Goal: Task Accomplishment & Management: Use online tool/utility

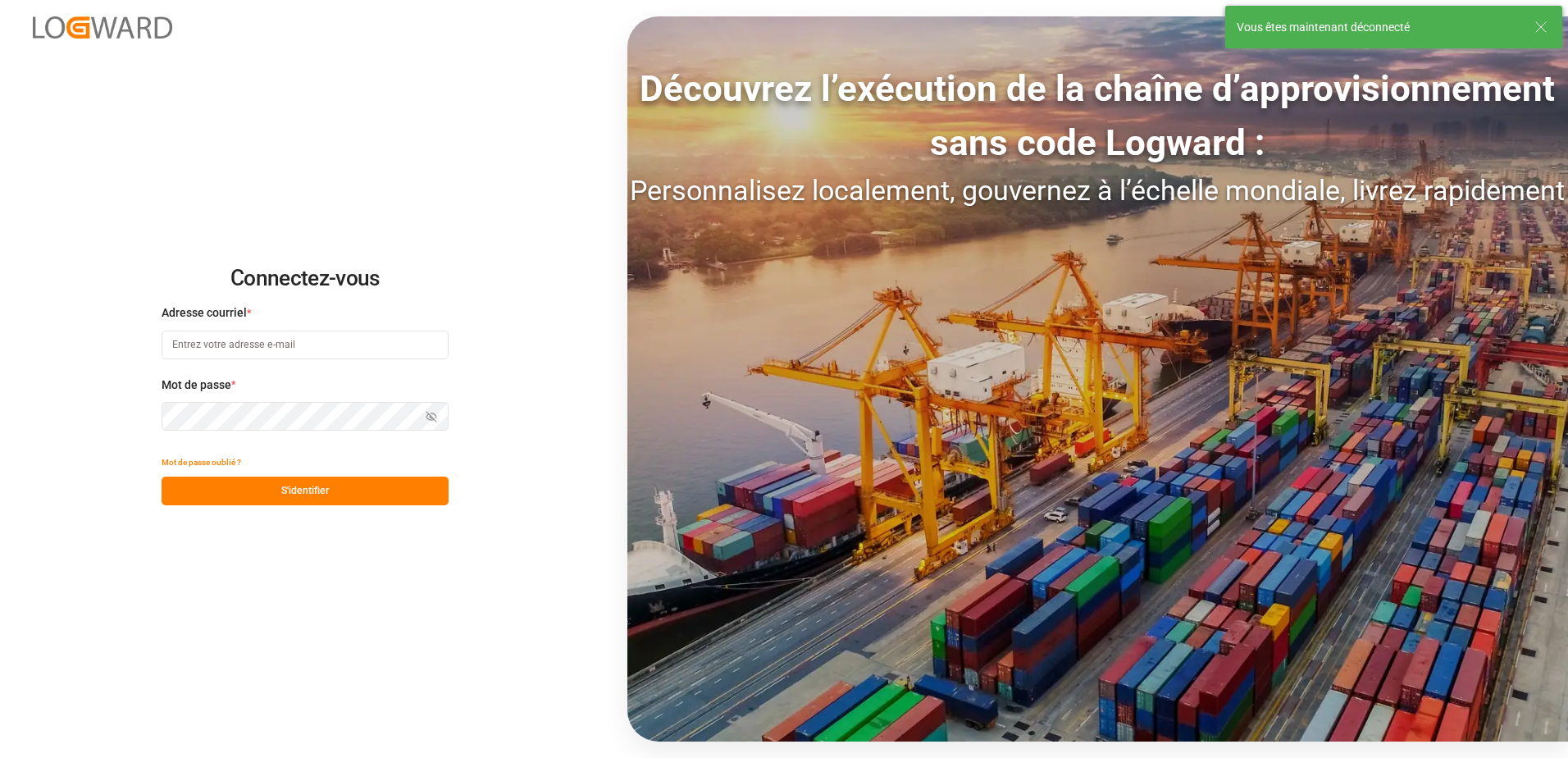
type input "[EMAIL_ADDRESS][DOMAIN_NAME]"
click at [356, 495] on button "S'identifier" at bounding box center [305, 491] width 287 height 29
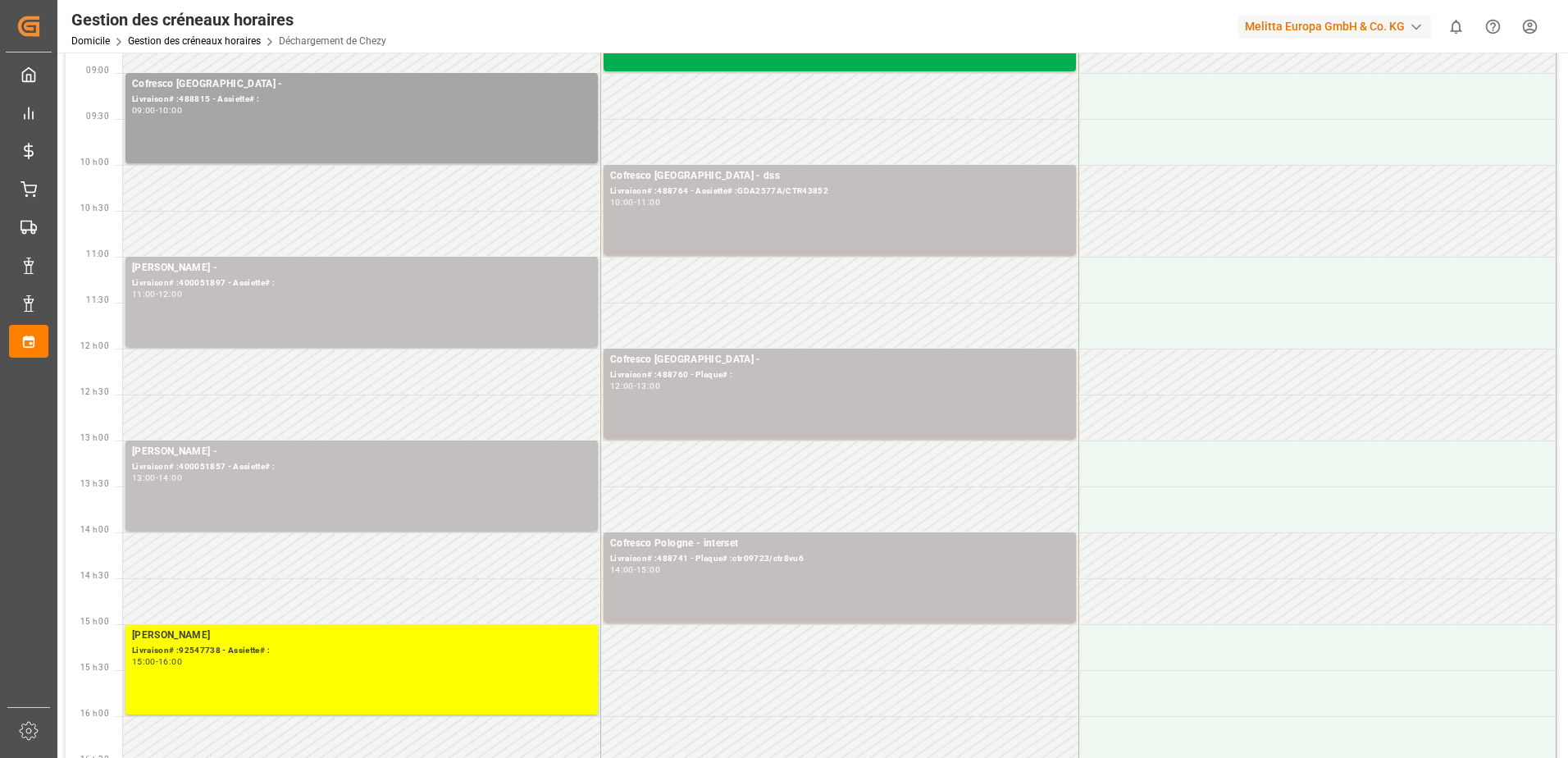
scroll to position [164, 0]
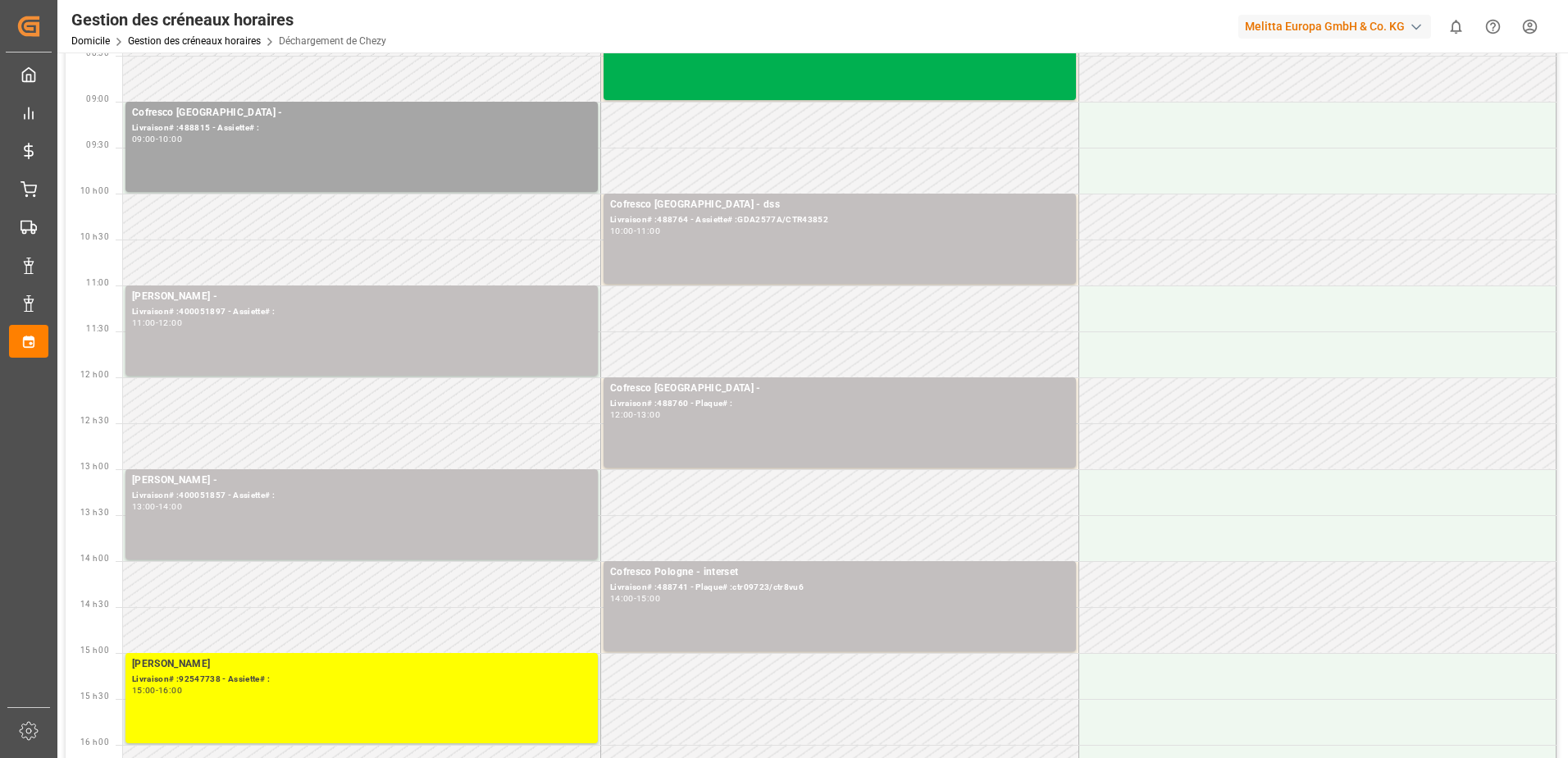
click at [356, 495] on div "Livraison# :400051857 - Assiette# :" at bounding box center [361, 496] width 459 height 14
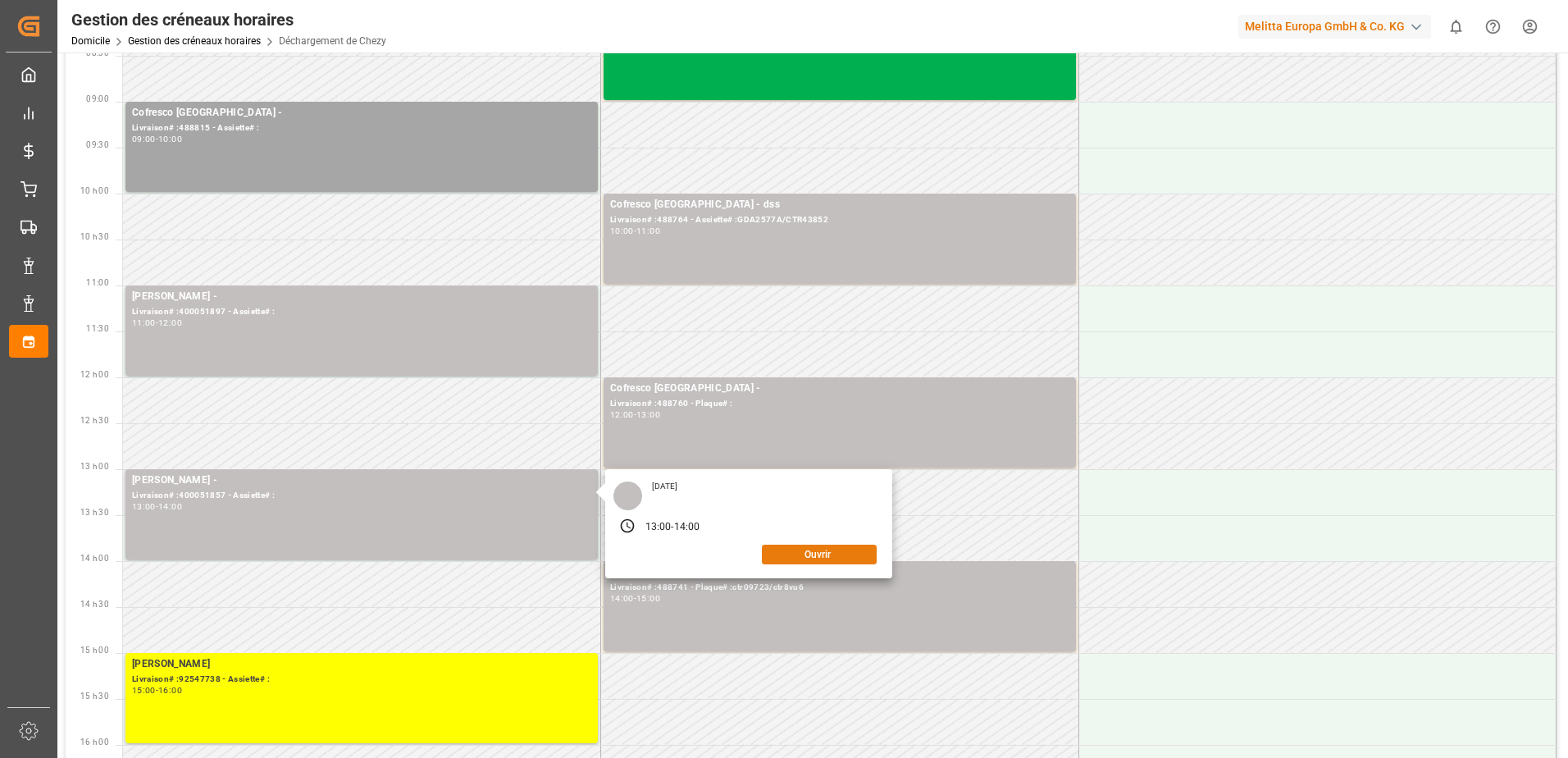
click at [808, 558] on button "Ouvrir" at bounding box center [819, 554] width 115 height 20
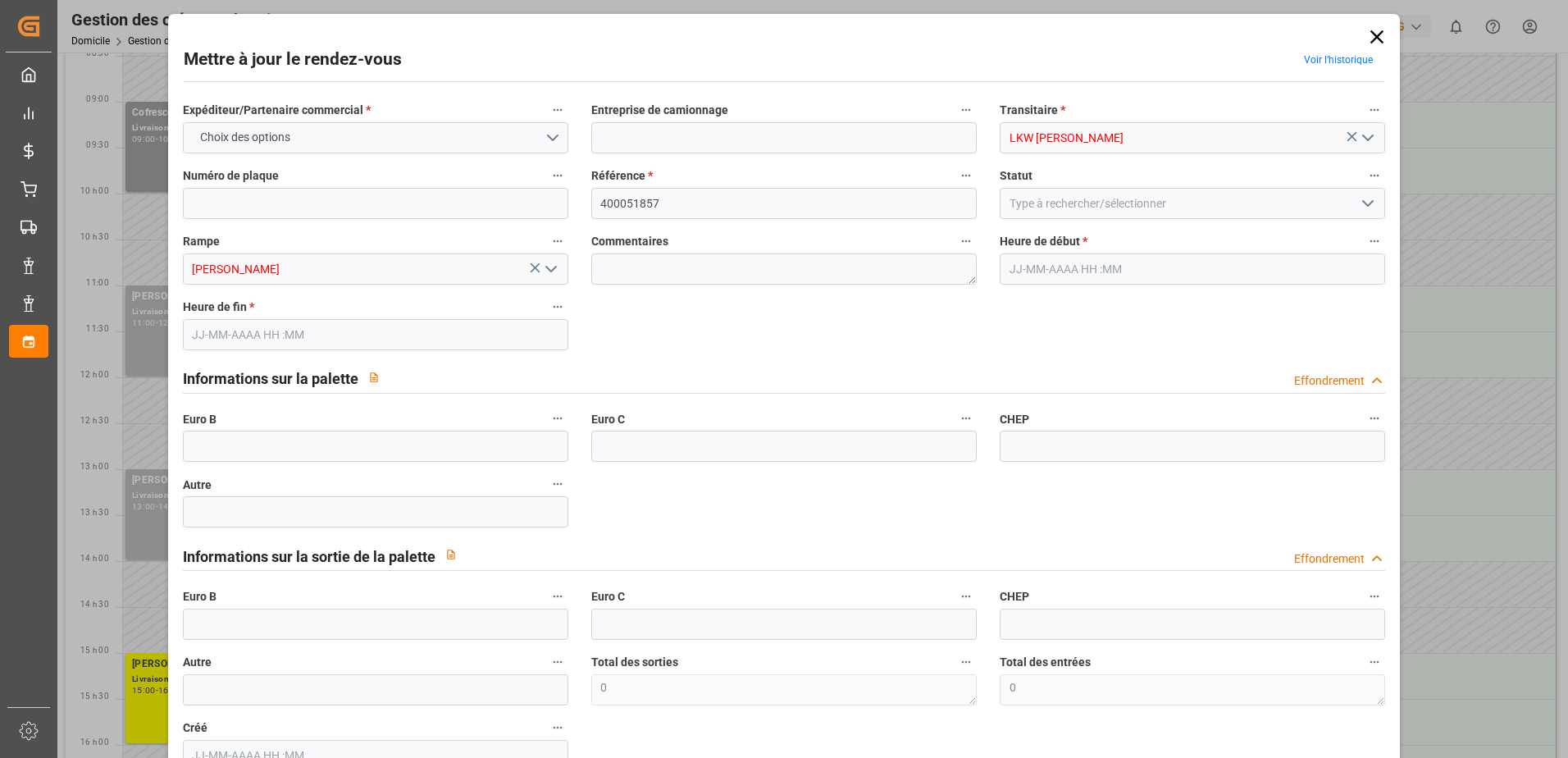
type input "[DATE] 13:00"
type input "[DATE] 14:00"
type input "[DATE] 10:27"
click at [1371, 31] on icon at bounding box center [1377, 37] width 23 height 23
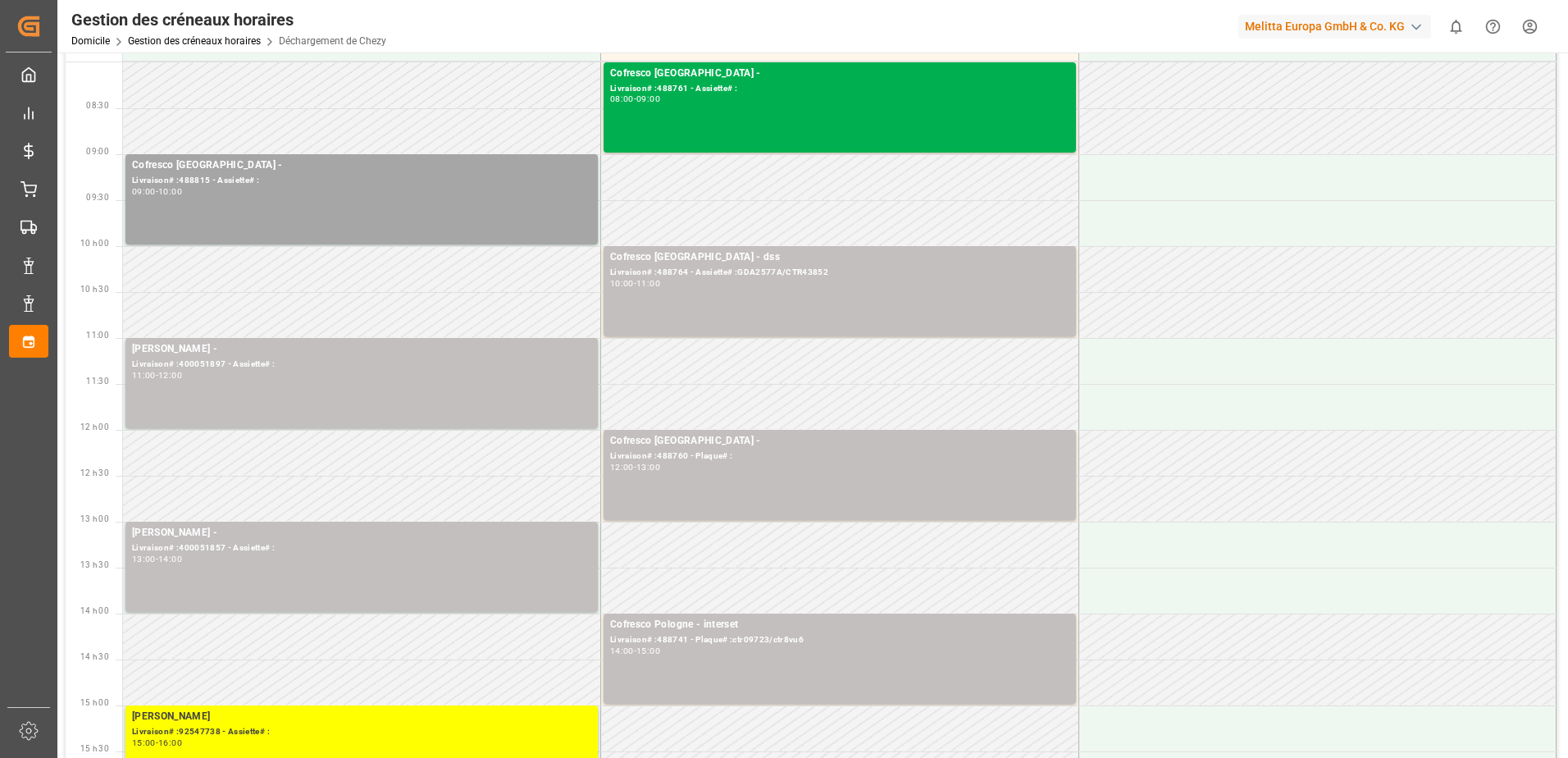
scroll to position [0, 0]
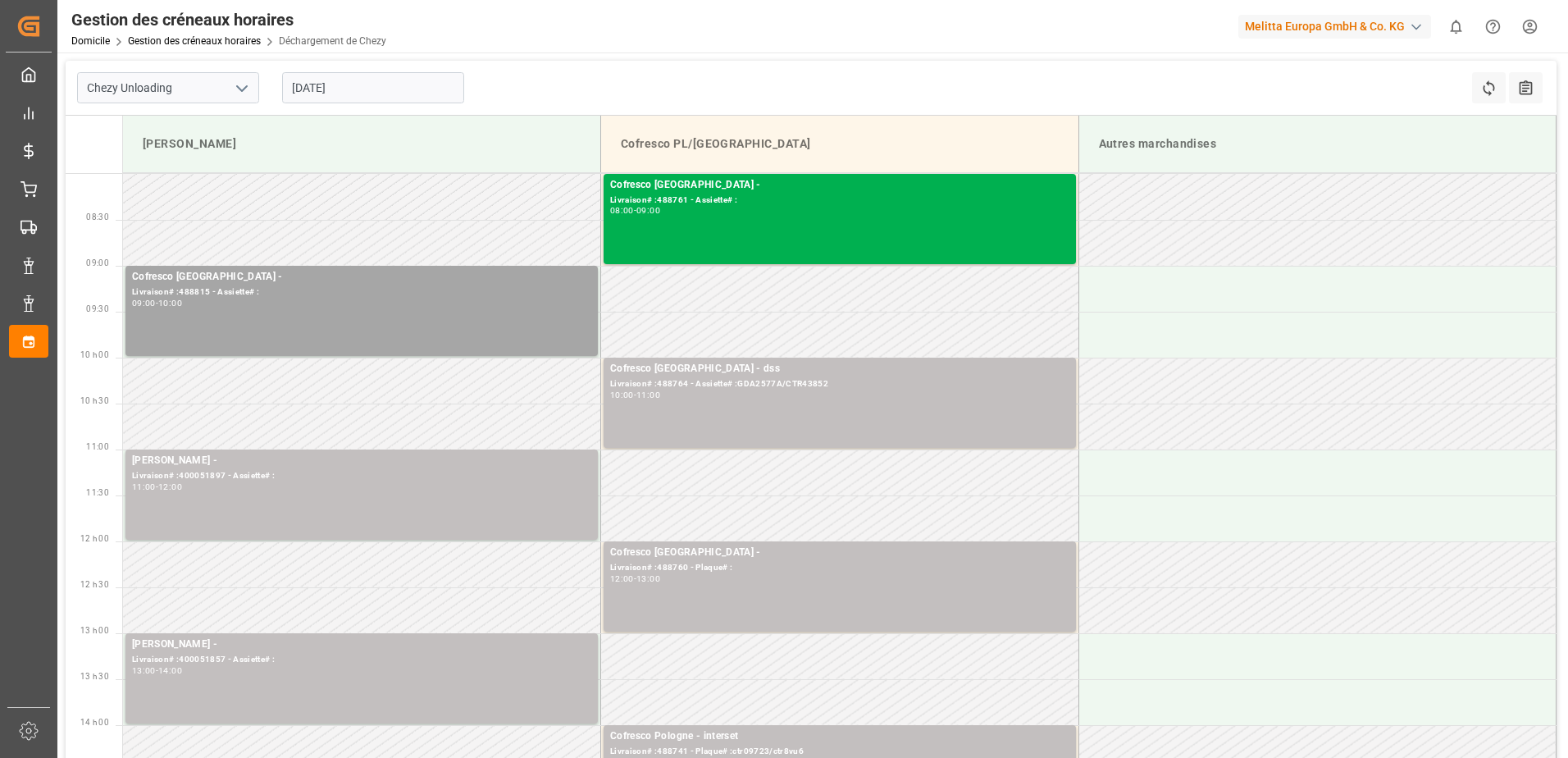
click at [378, 84] on input "[DATE]" at bounding box center [373, 88] width 182 height 31
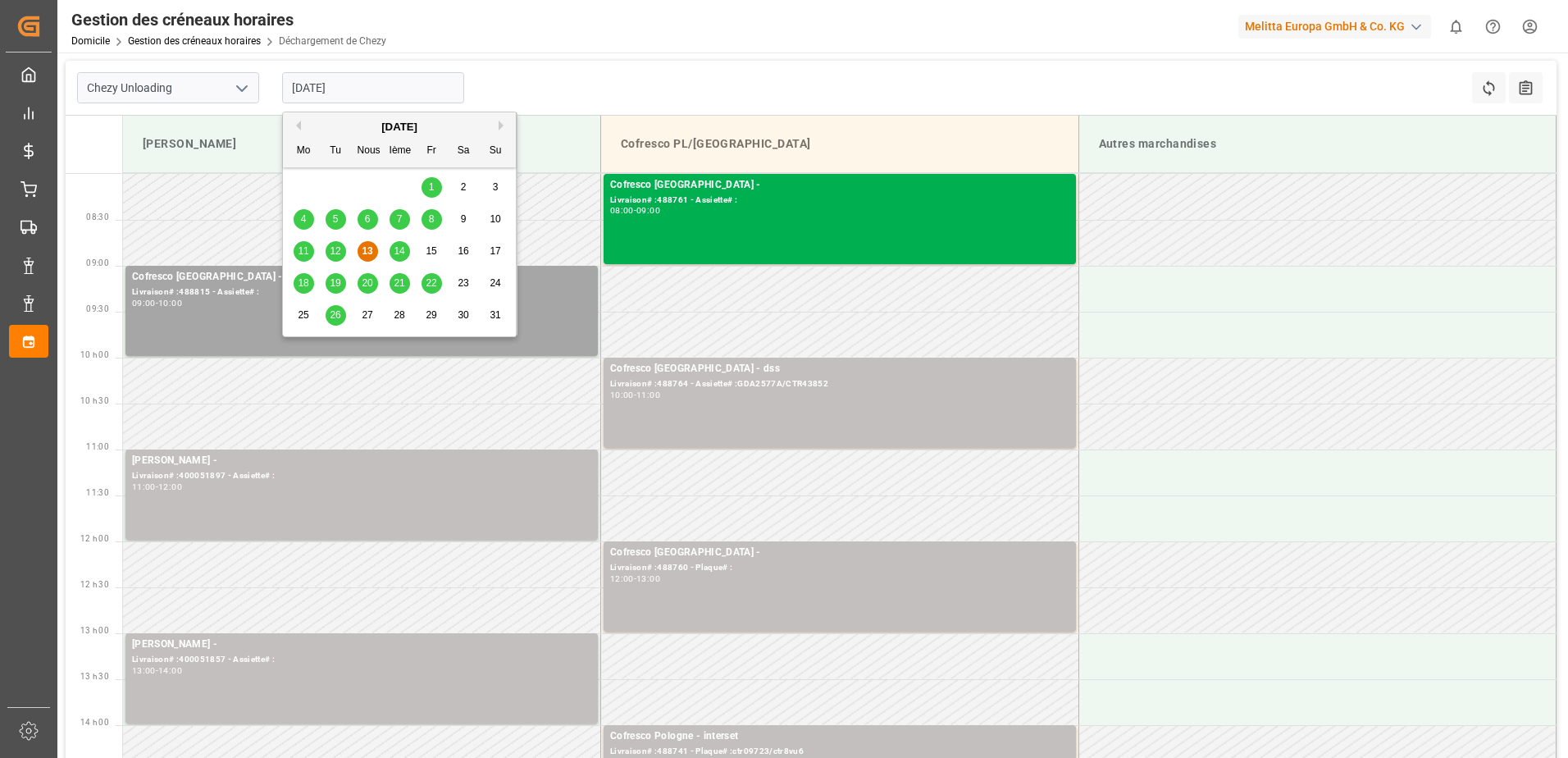
click at [341, 247] on span "12" at bounding box center [335, 251] width 11 height 12
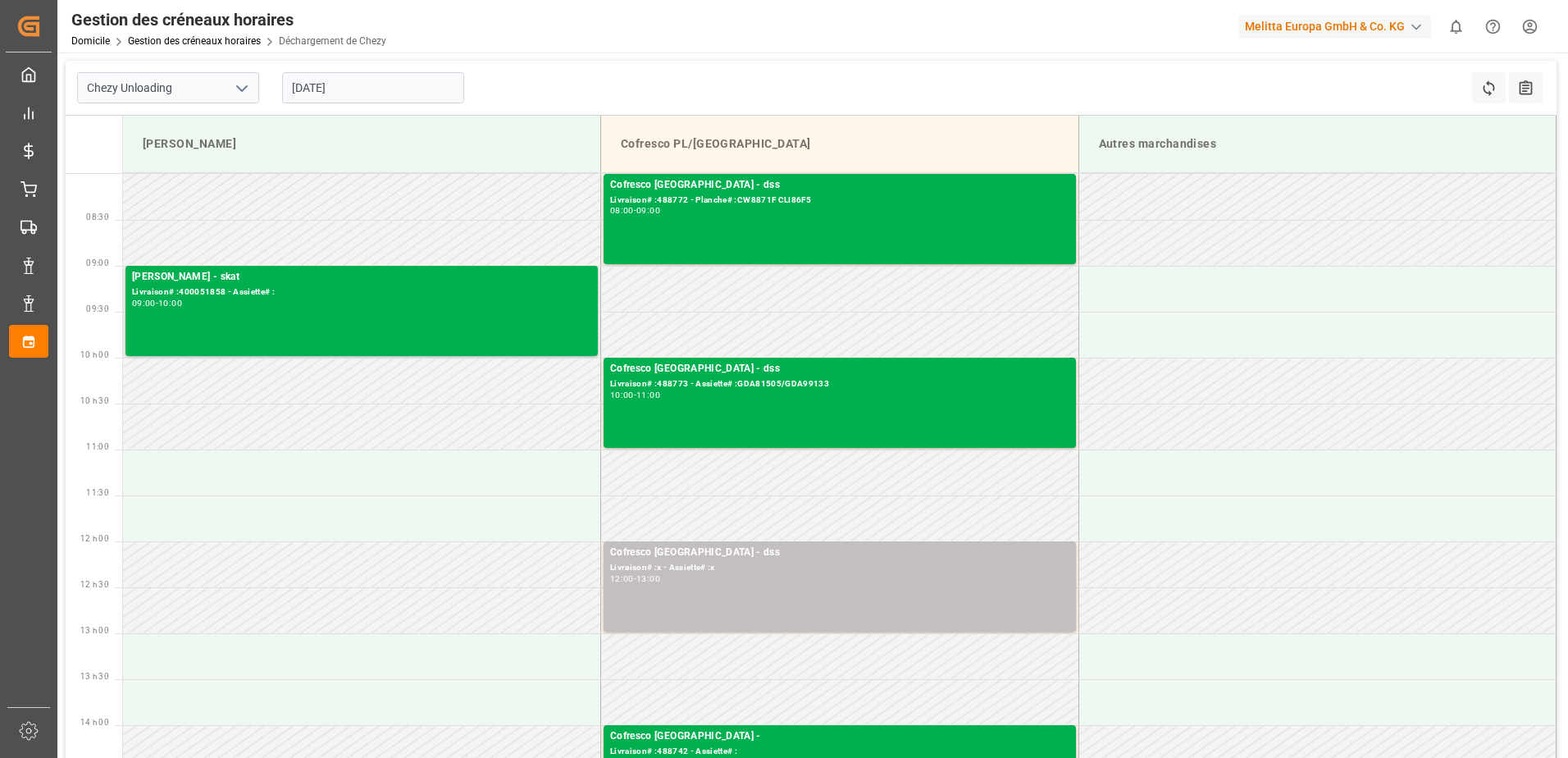
click at [364, 91] on input "[DATE]" at bounding box center [373, 88] width 182 height 31
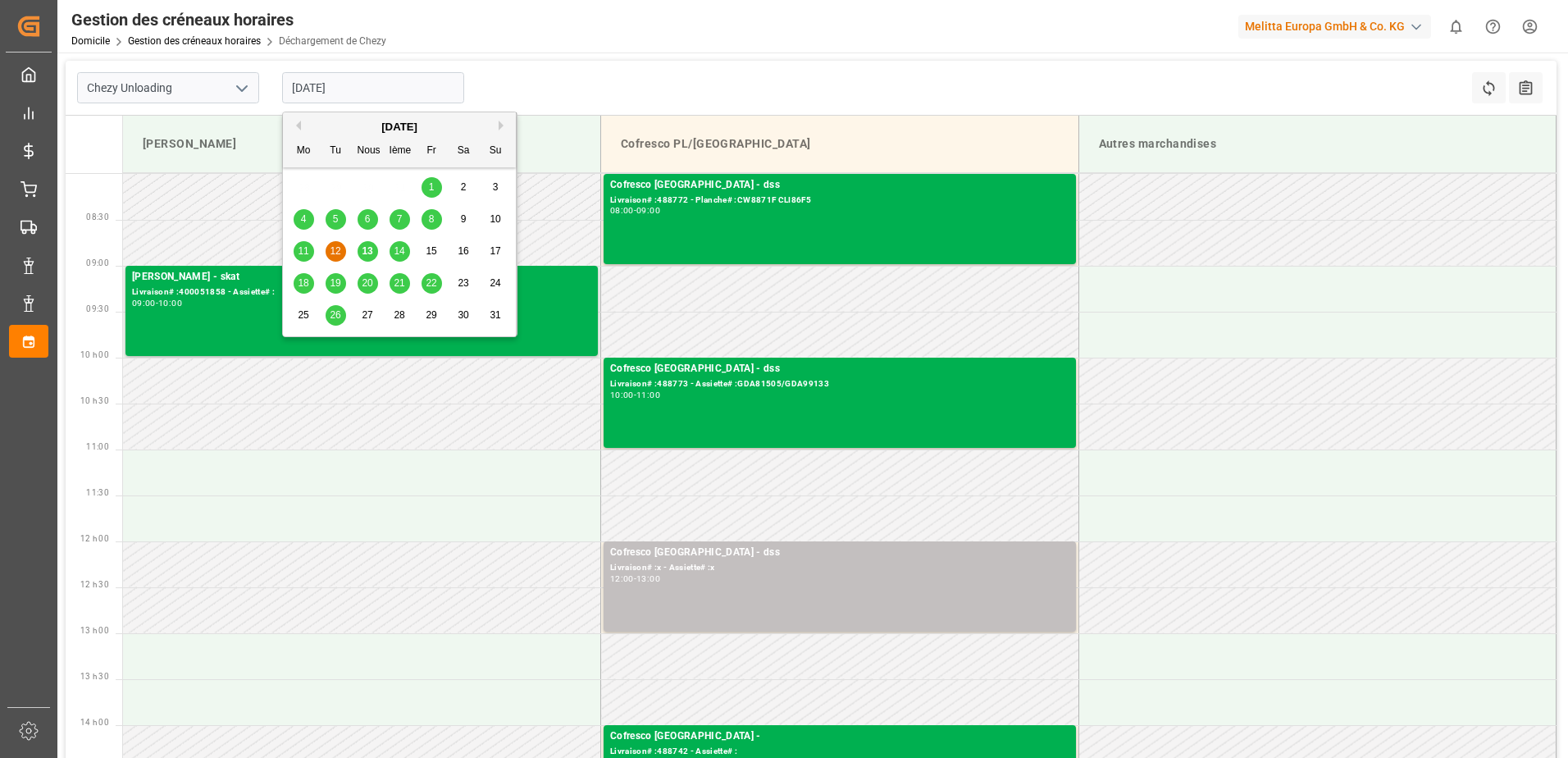
click at [362, 252] on span "13" at bounding box center [367, 251] width 11 height 12
type input "[DATE]"
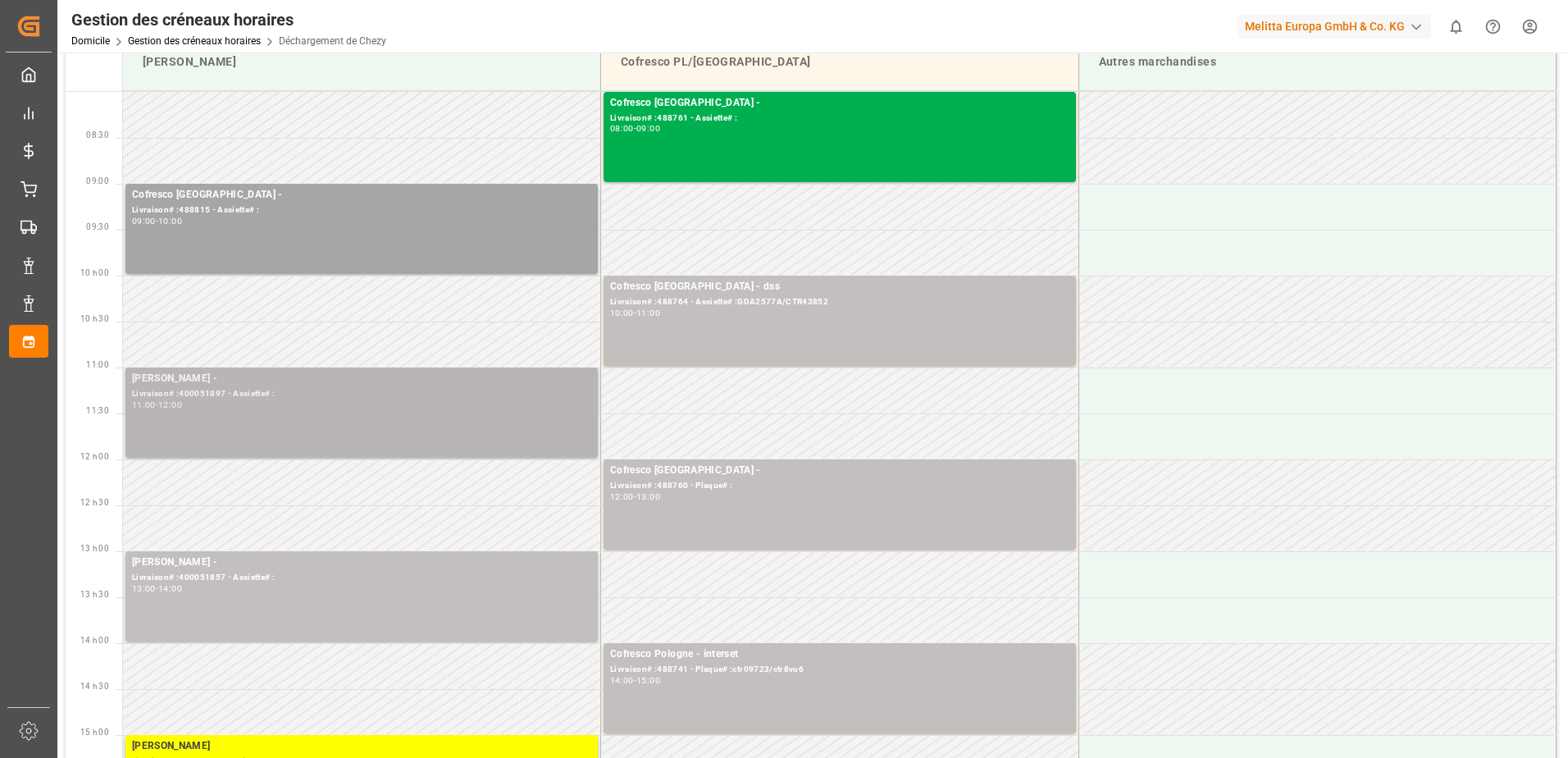
scroll to position [164, 0]
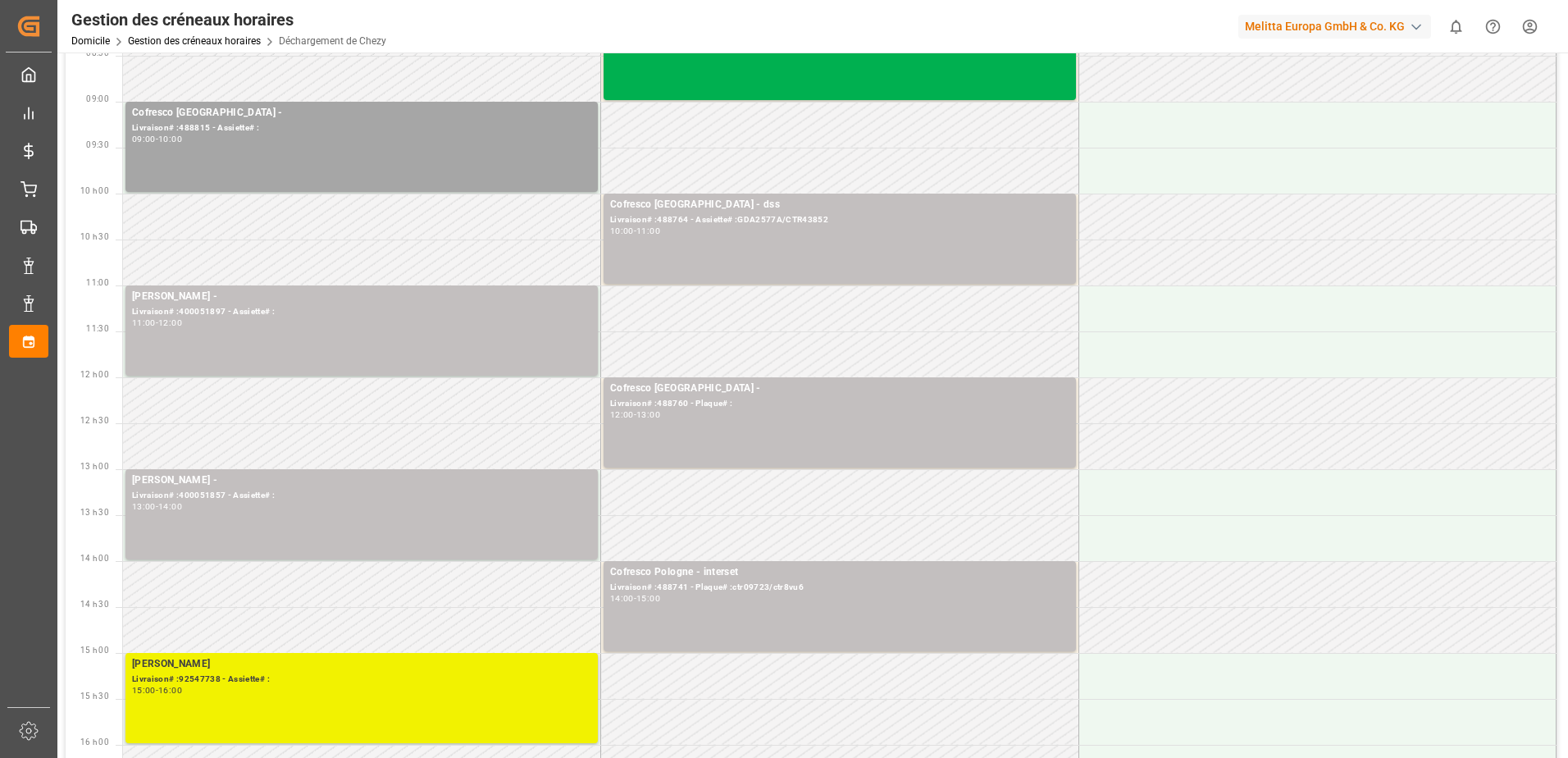
click at [549, 718] on div "[PERSON_NAME]# :92547738 - Assiette# : 15:00 - 16:00" at bounding box center [361, 698] width 459 height 83
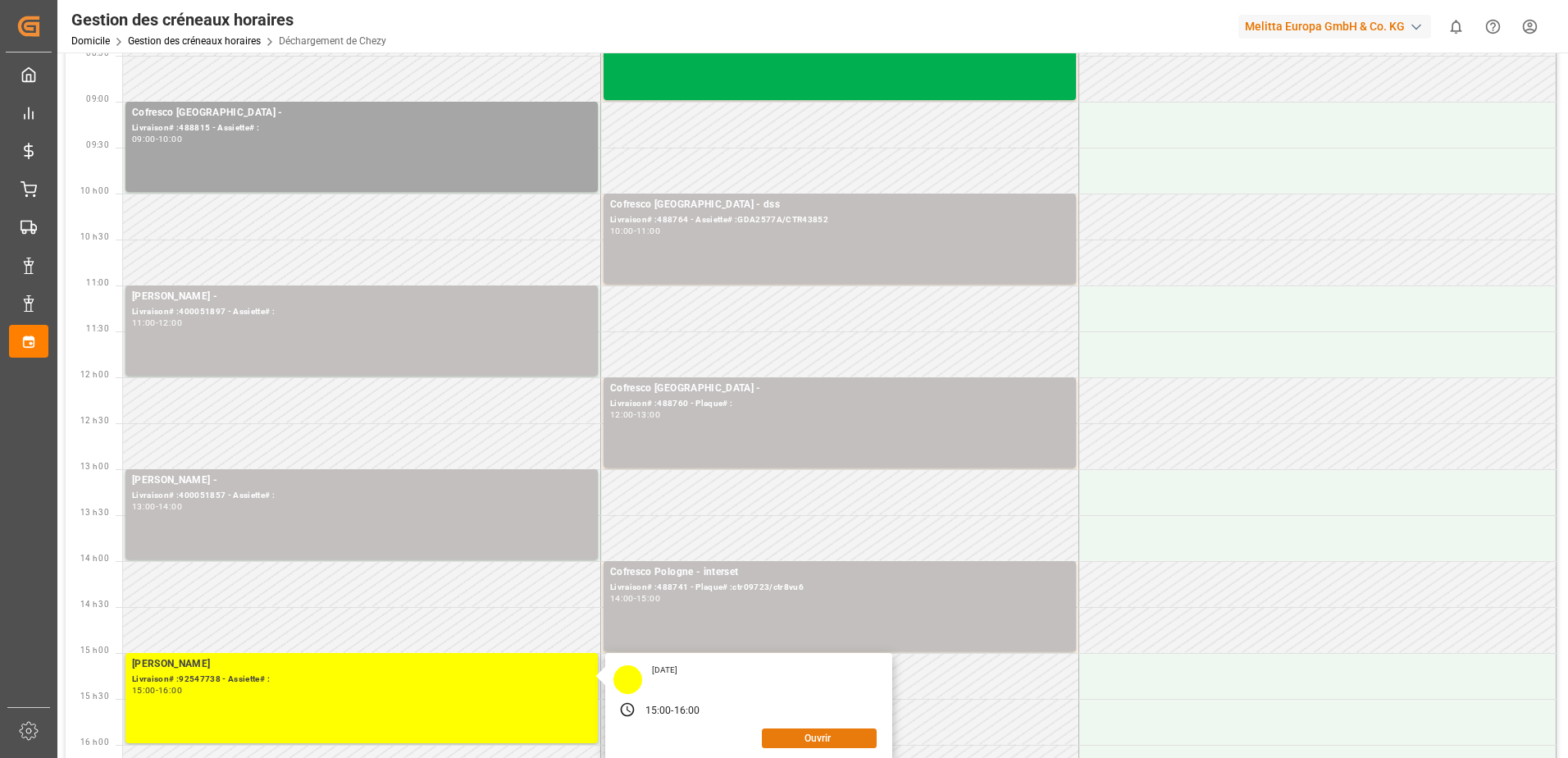
click at [831, 733] on button "Ouvrir" at bounding box center [819, 738] width 115 height 20
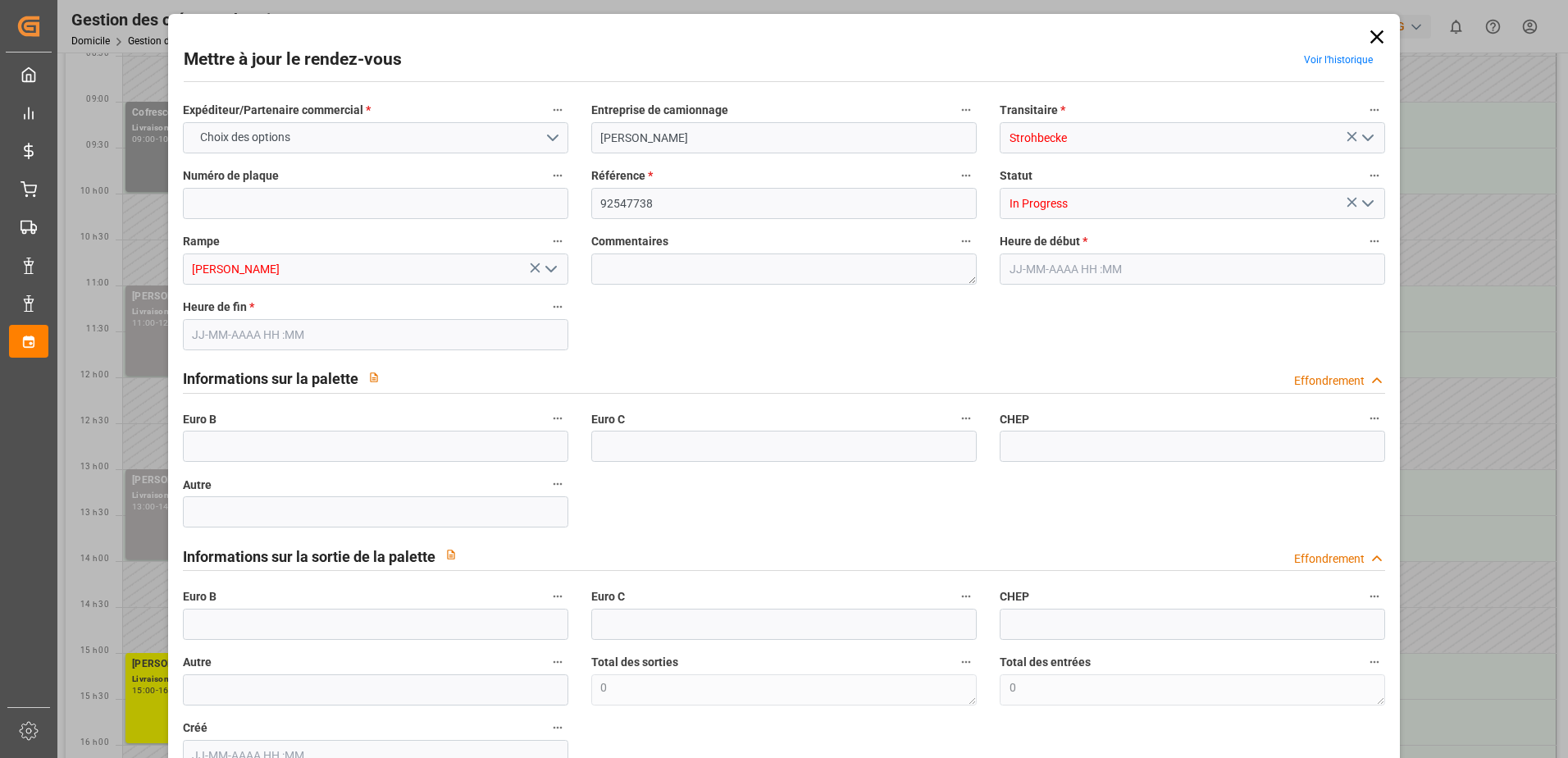
type input "0"
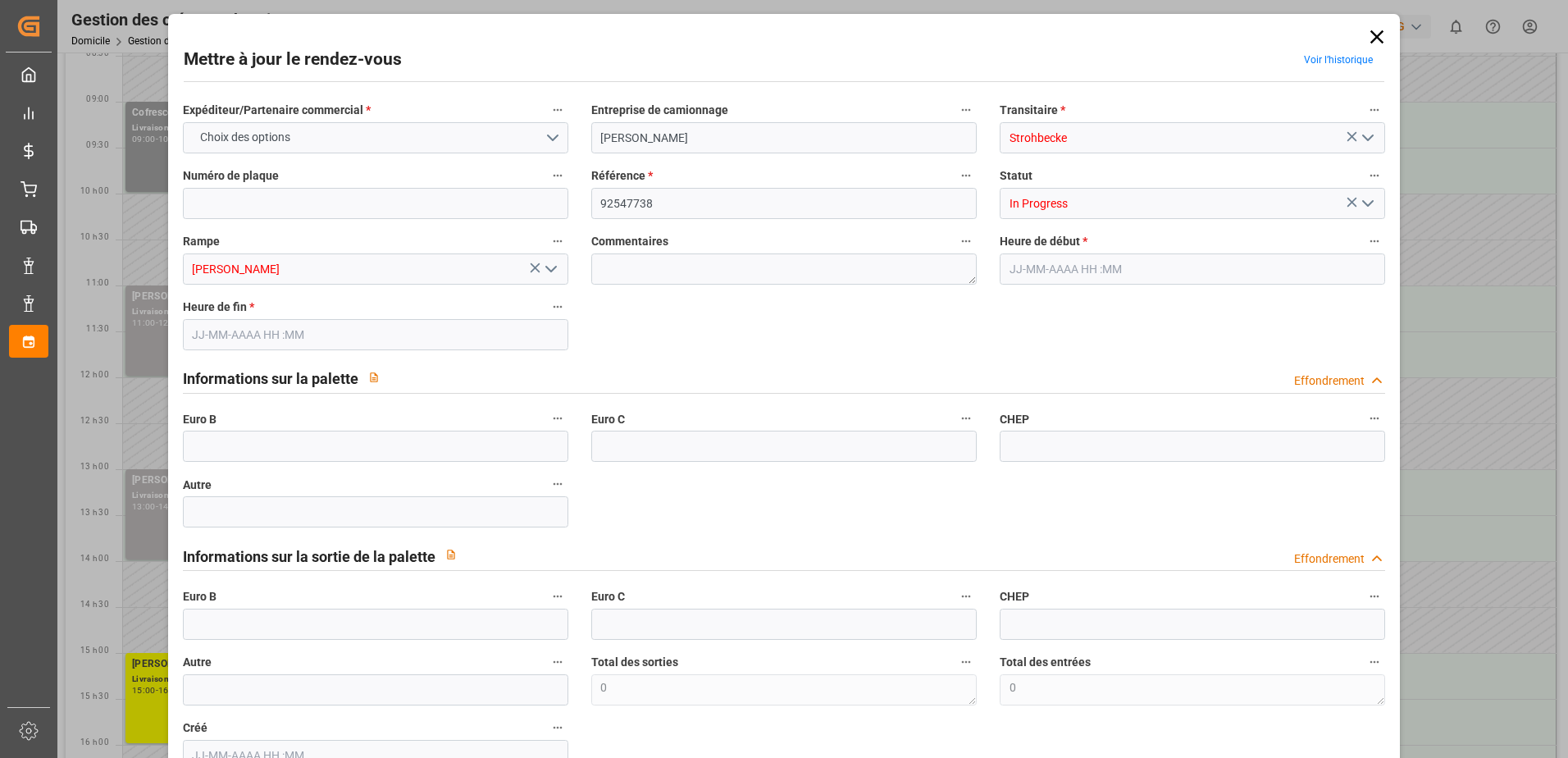
type input "0"
type input "[DATE] 15:00"
type input "[DATE] 16:00"
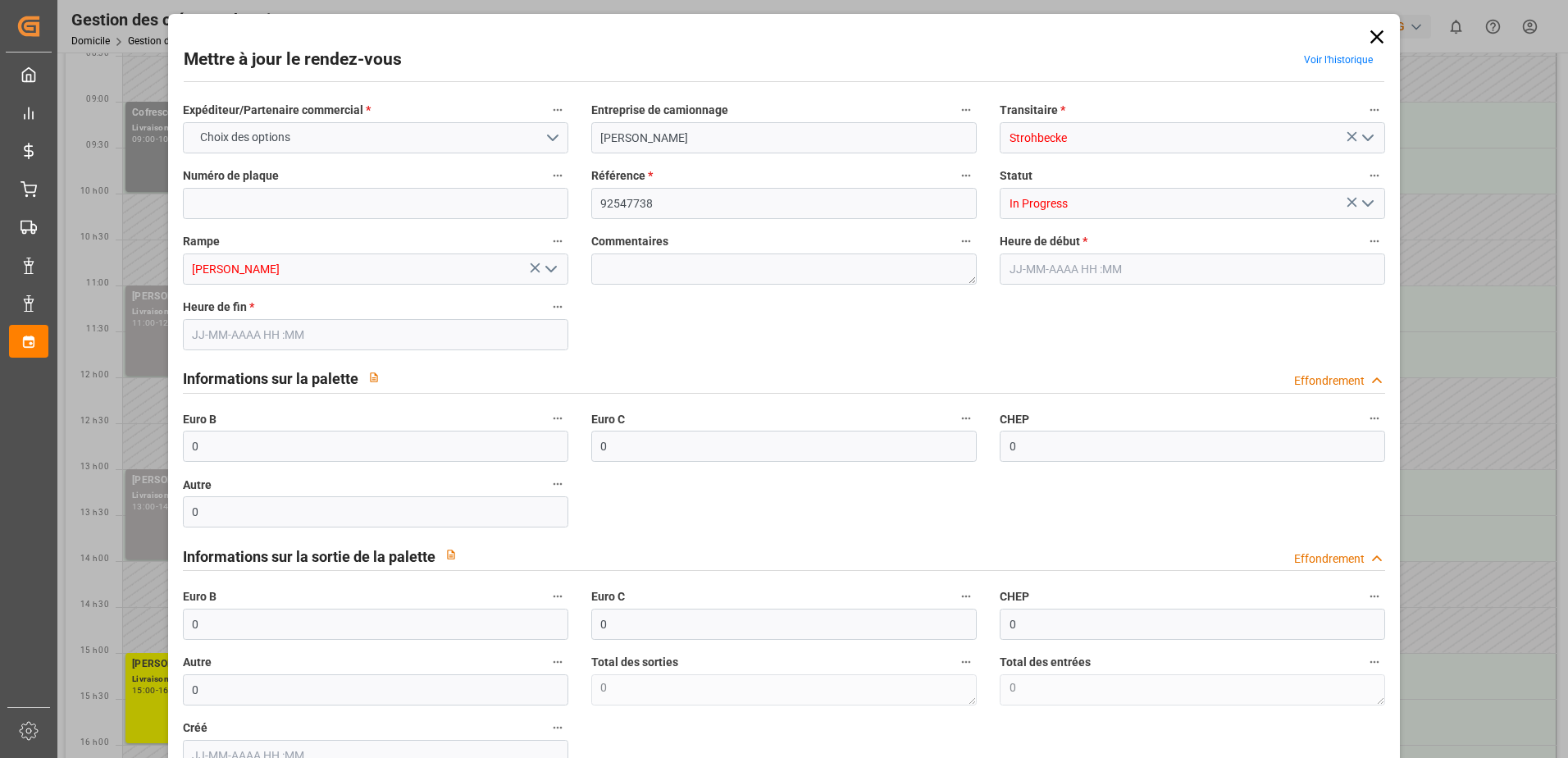
type input "[DATE] 14:57"
drag, startPoint x: 231, startPoint y: 454, endPoint x: 205, endPoint y: 454, distance: 26.0
click at [205, 454] on input "0" at bounding box center [375, 446] width 385 height 31
type input "66"
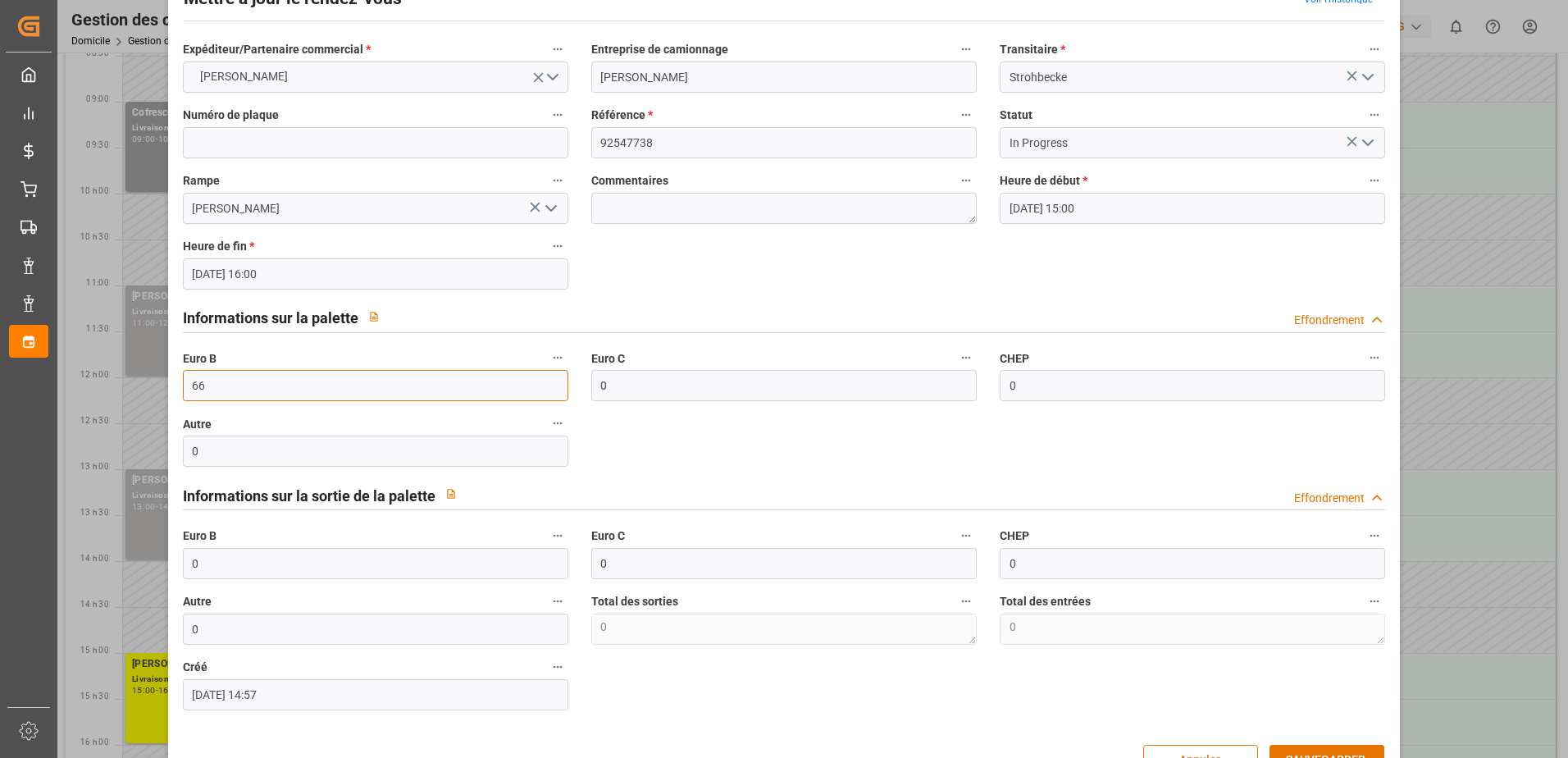
scroll to position [108, 0]
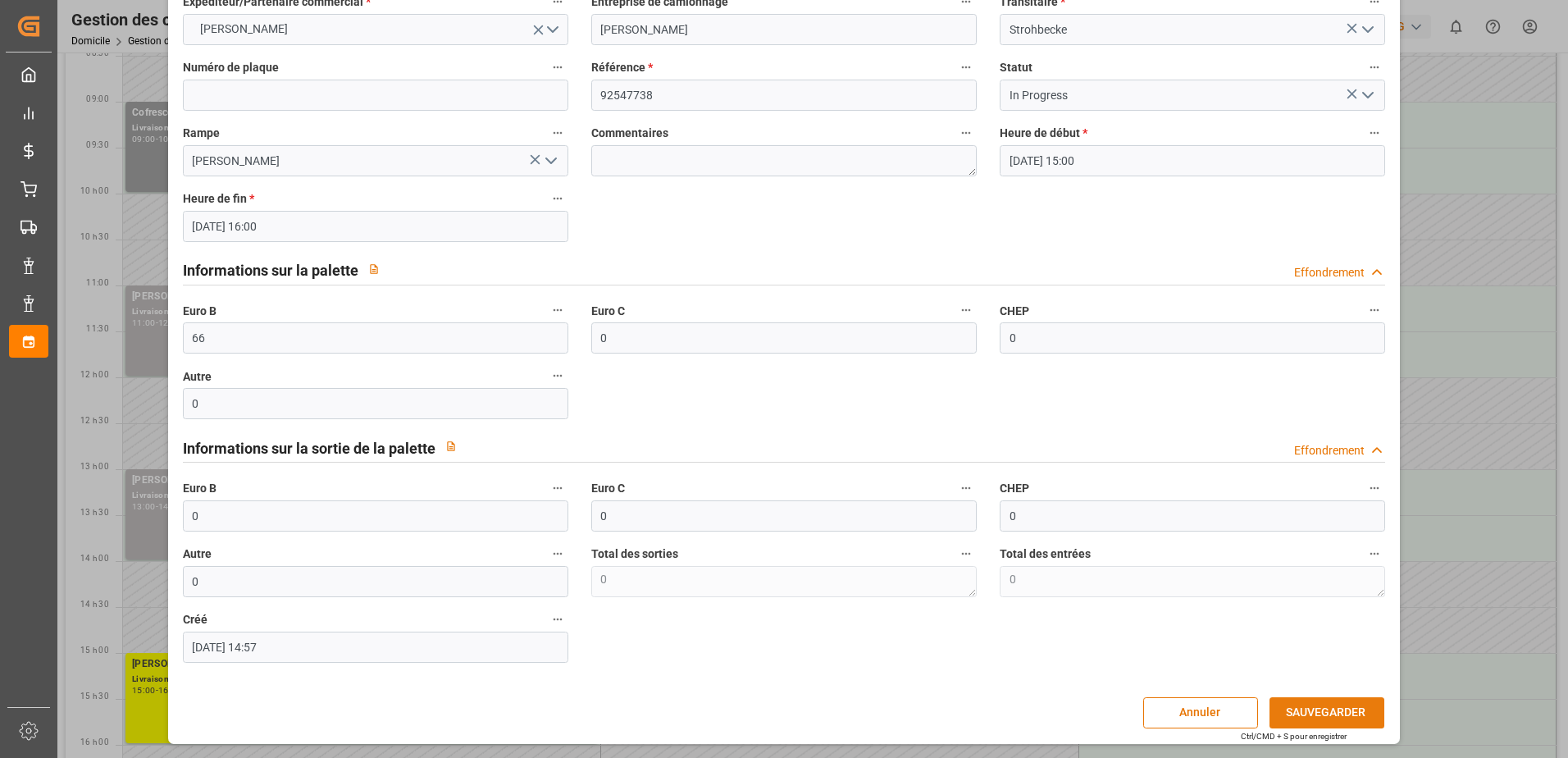
click at [1320, 707] on button "SAUVEGARDER" at bounding box center [1326, 713] width 115 height 31
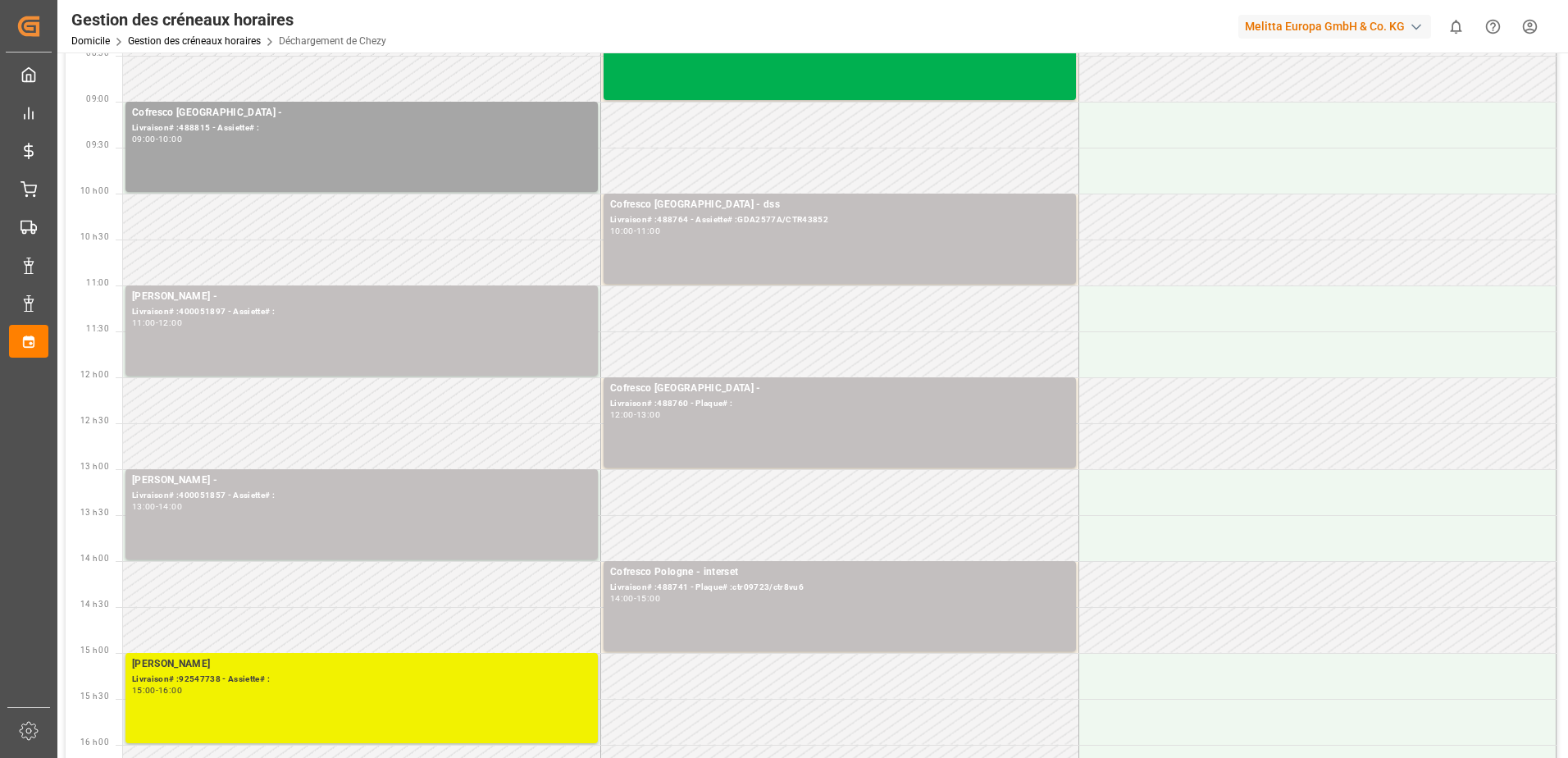
click at [574, 671] on div "[PERSON_NAME]" at bounding box center [361, 665] width 459 height 16
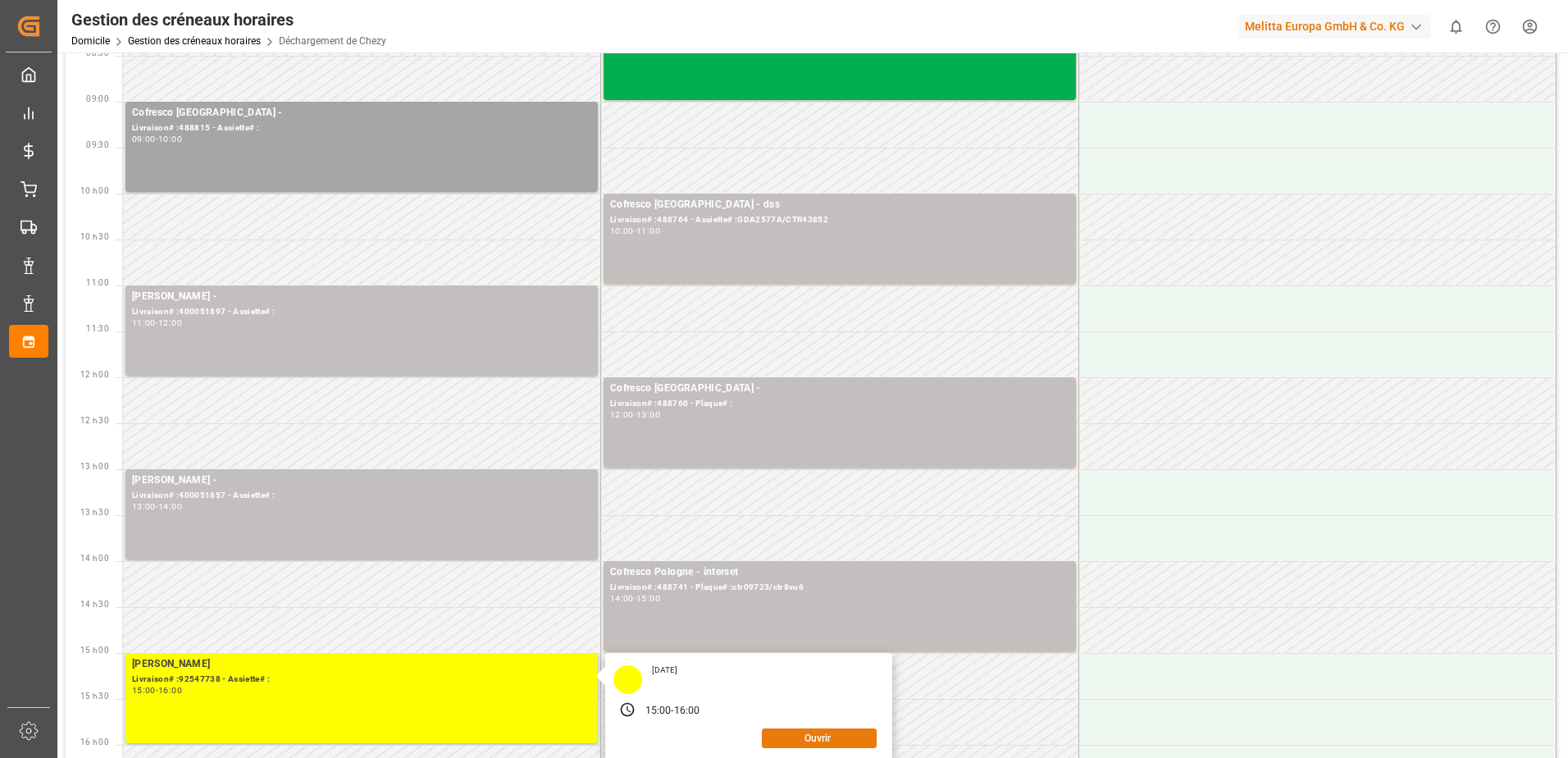
click at [852, 740] on button "Ouvrir" at bounding box center [819, 738] width 115 height 20
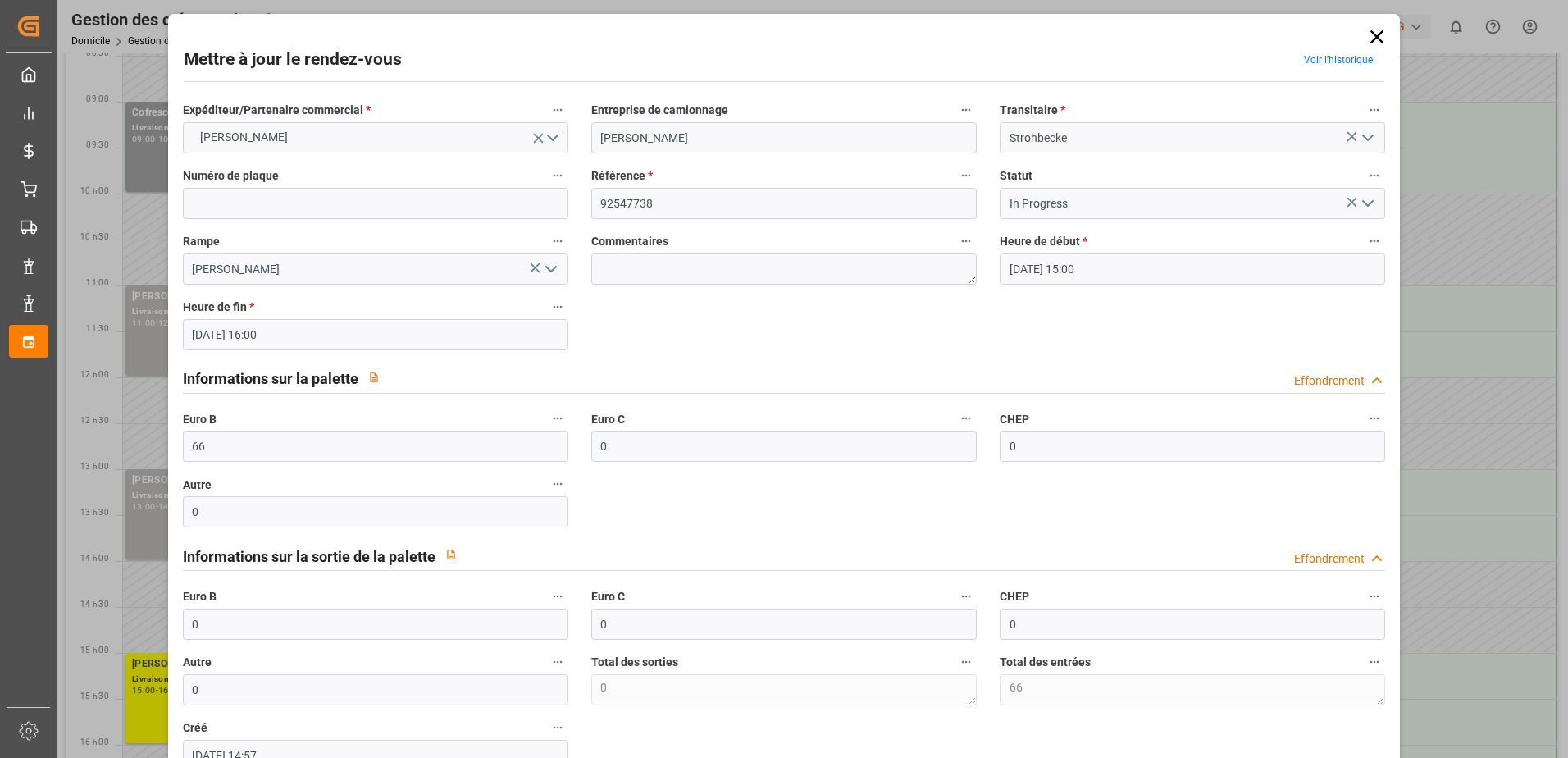
click at [1373, 202] on icon "Ouvrir le menu" at bounding box center [1368, 204] width 20 height 20
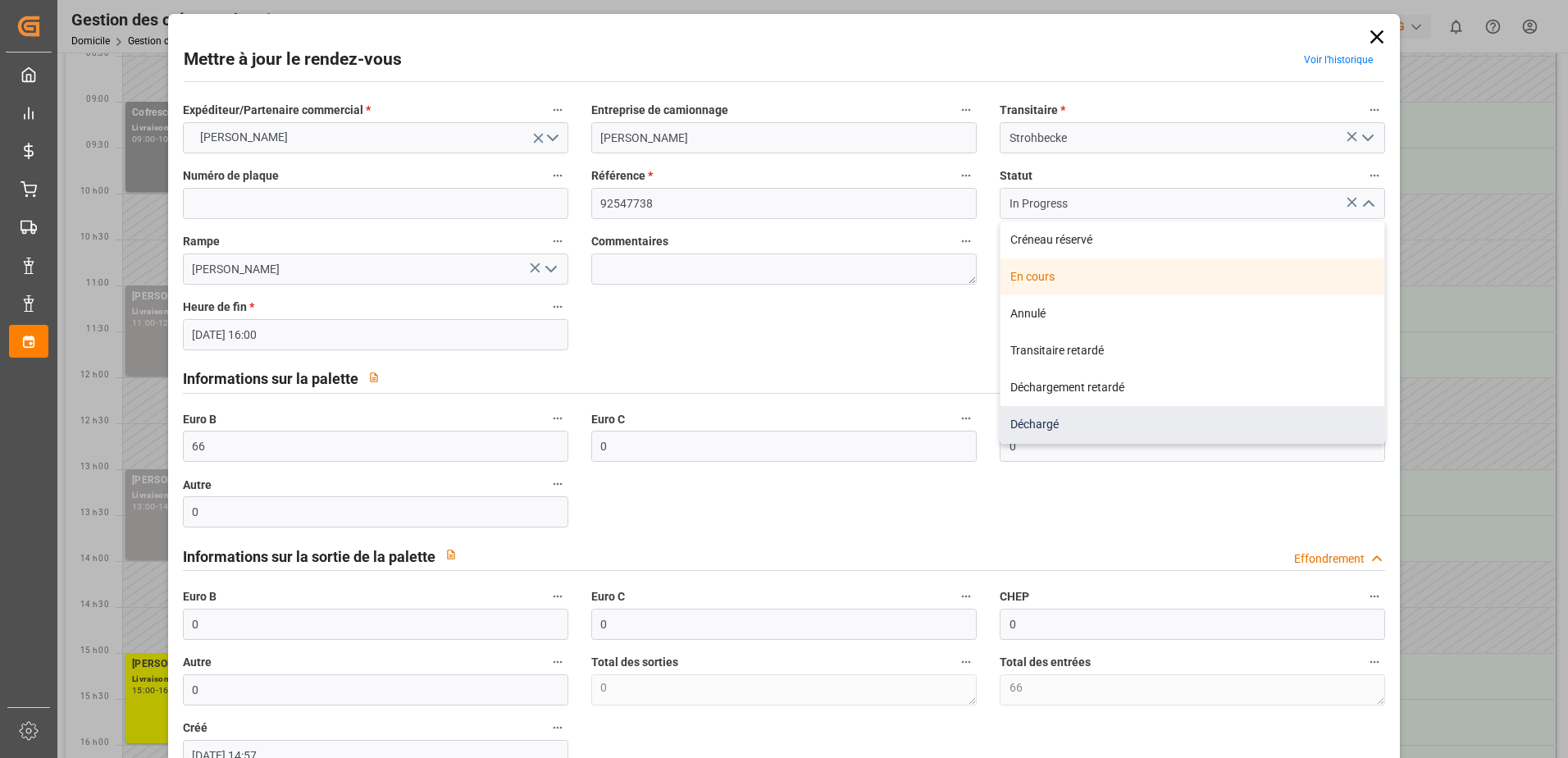
click at [1087, 413] on div "Déchargé" at bounding box center [1192, 424] width 384 height 37
type input "Unloaded"
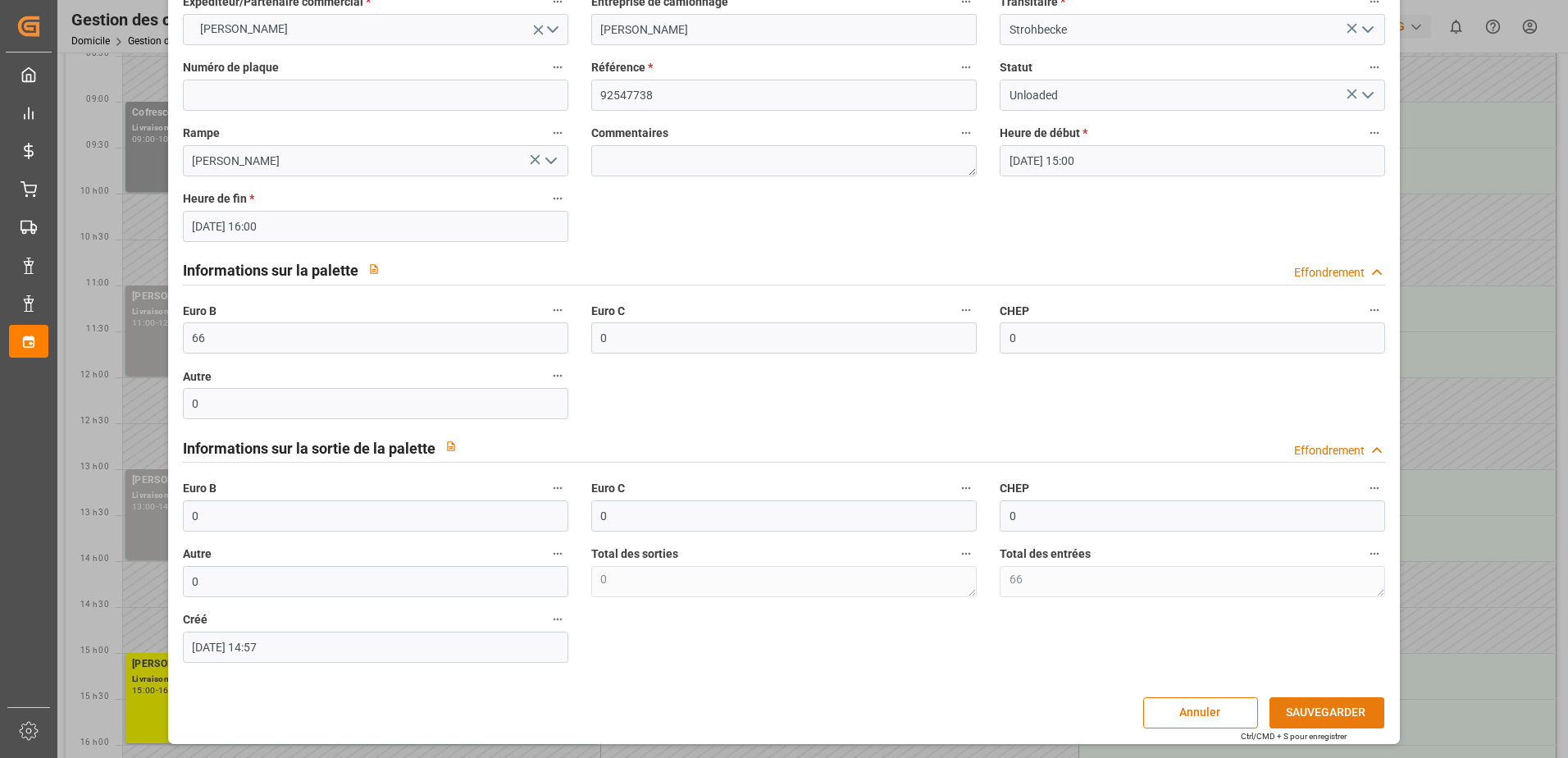
click at [1326, 712] on button "SAUVEGARDER" at bounding box center [1326, 713] width 115 height 31
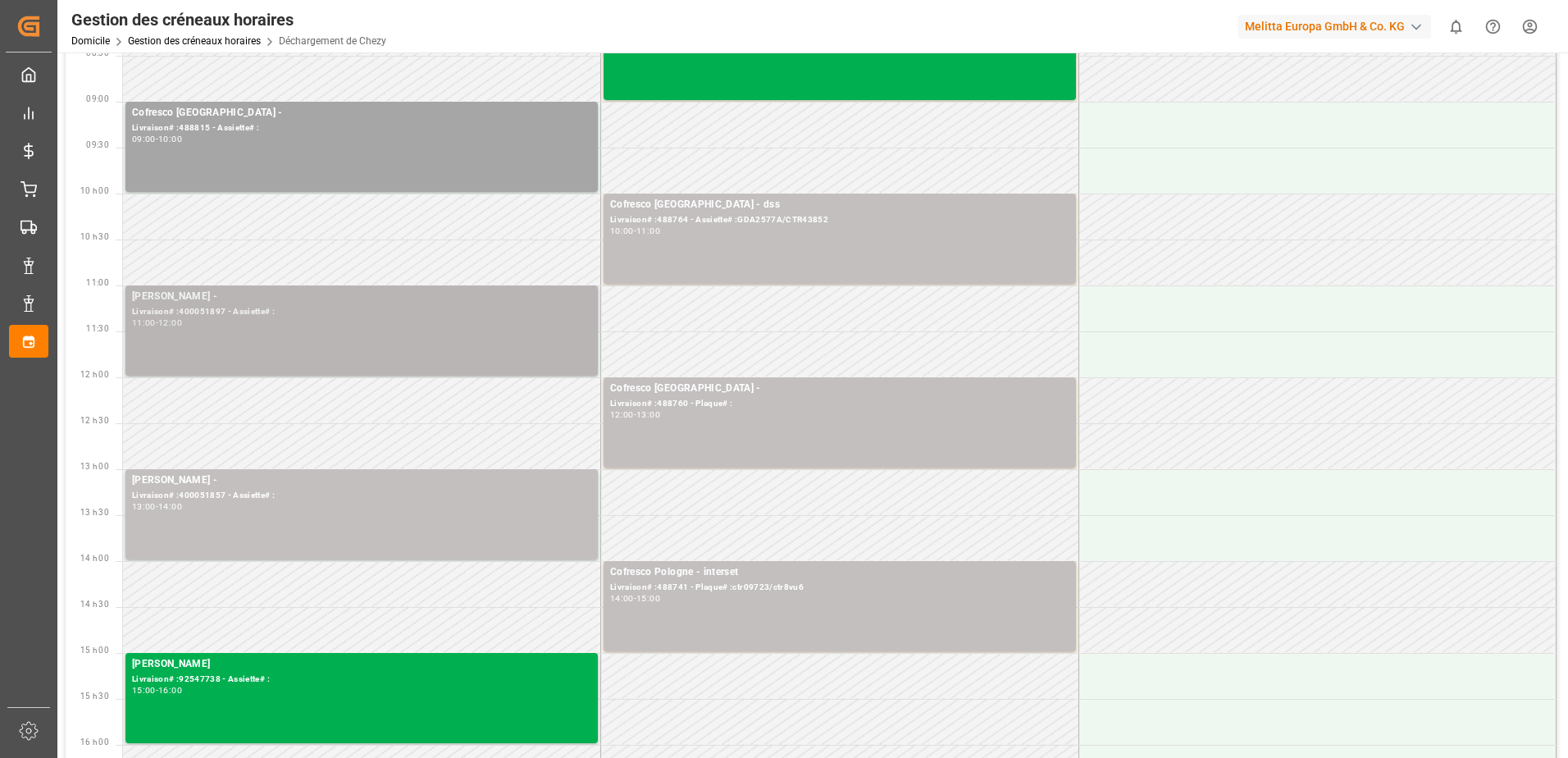
click at [429, 328] on div "[PERSON_NAME] - Livraison# :400051897 - Assiette# : 11:00 - 12:00" at bounding box center [361, 330] width 459 height 83
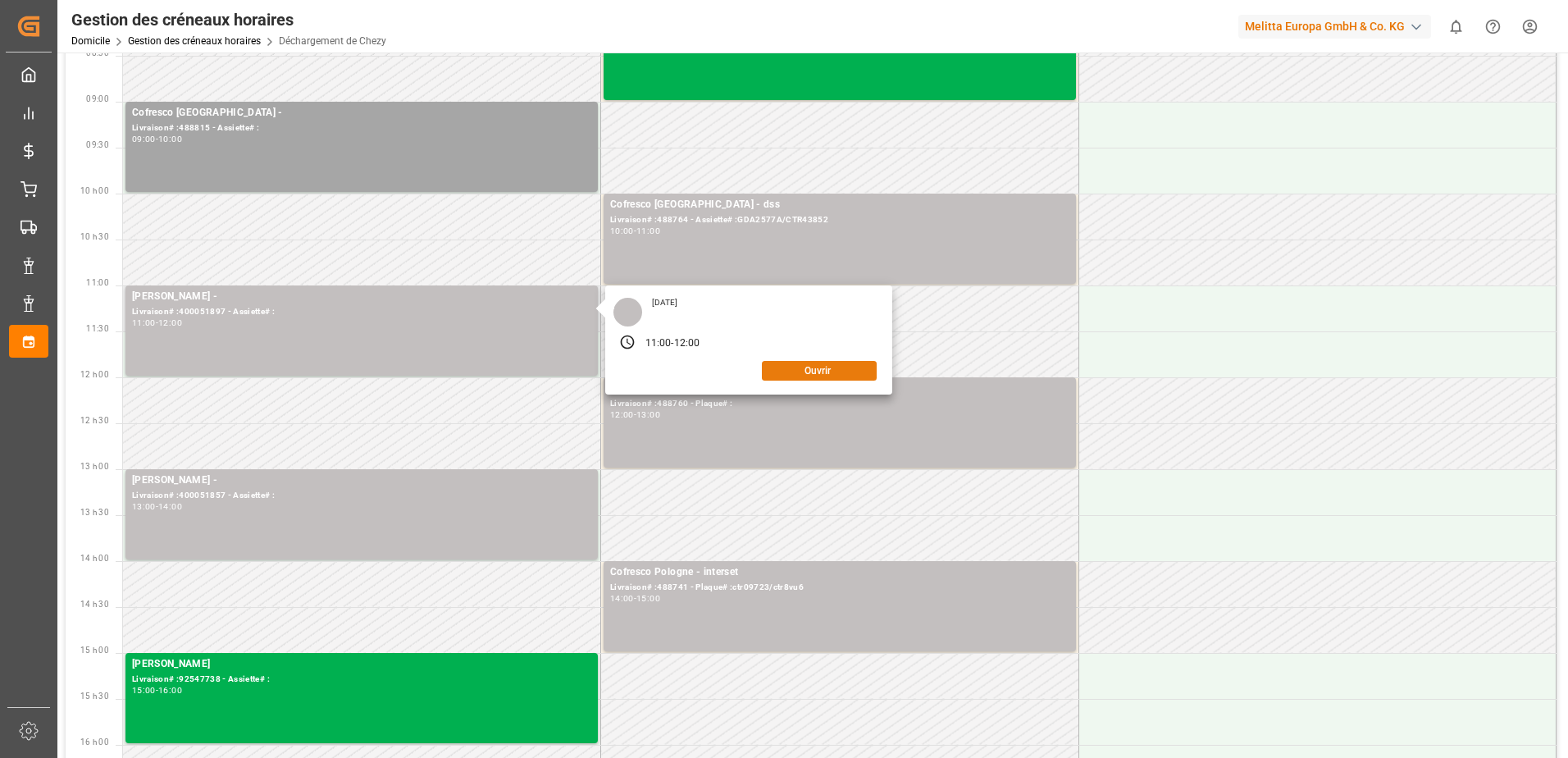
click at [774, 372] on button "Ouvrir" at bounding box center [819, 371] width 115 height 20
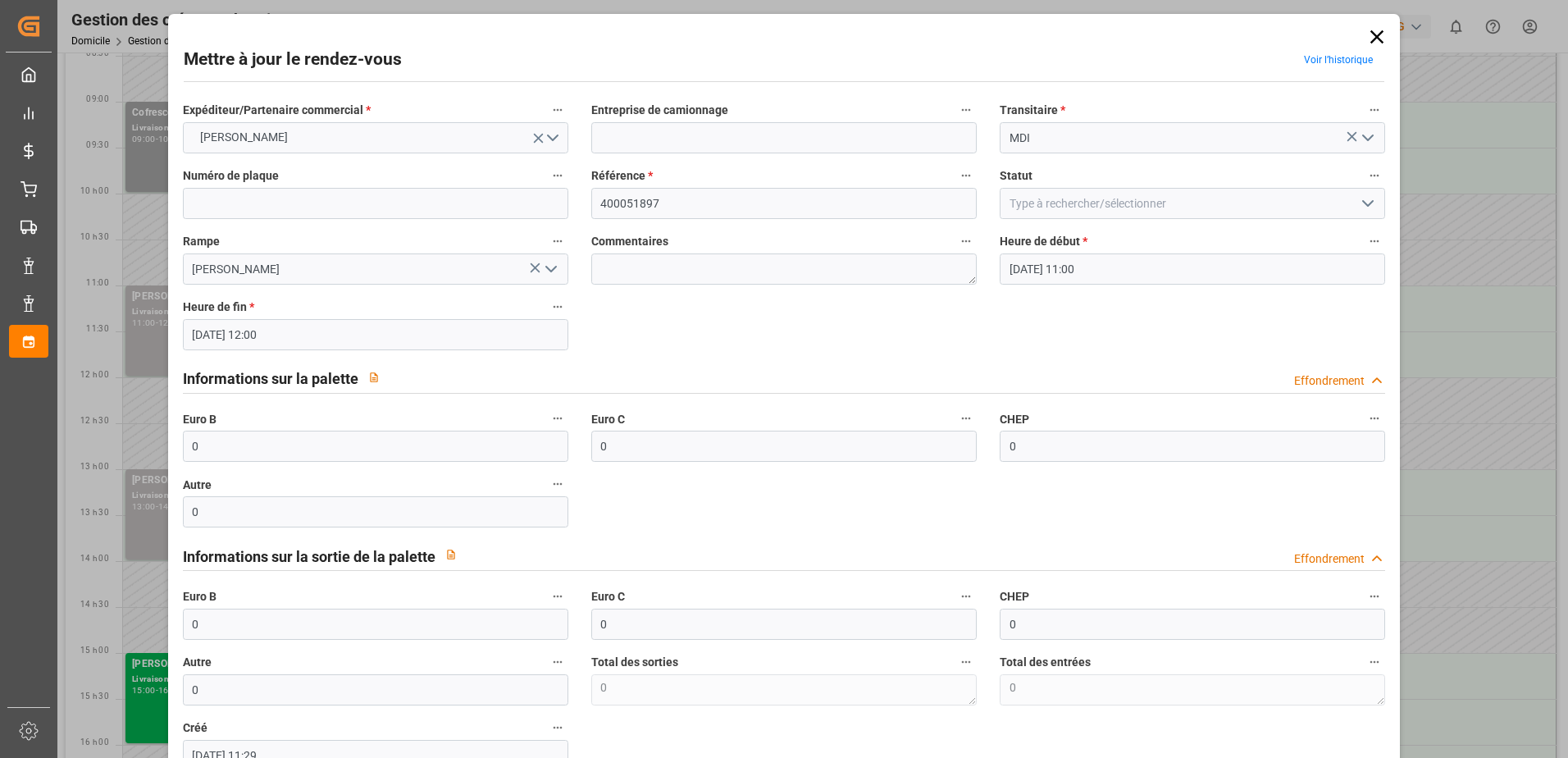
click at [1365, 208] on icon "Ouvrir le menu" at bounding box center [1368, 204] width 20 height 20
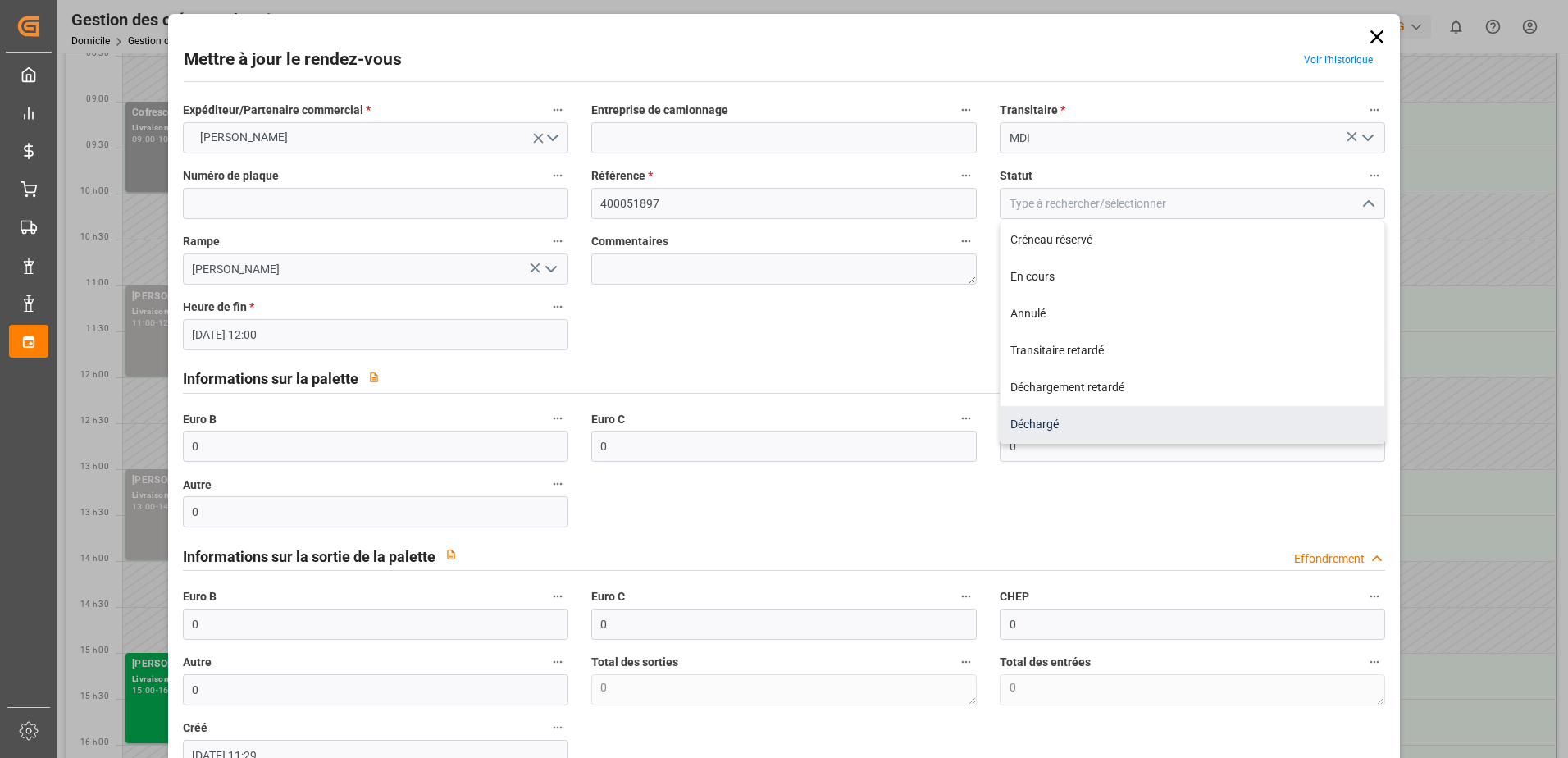
click at [1117, 426] on div "Déchargé" at bounding box center [1192, 424] width 384 height 37
type input "Unloaded"
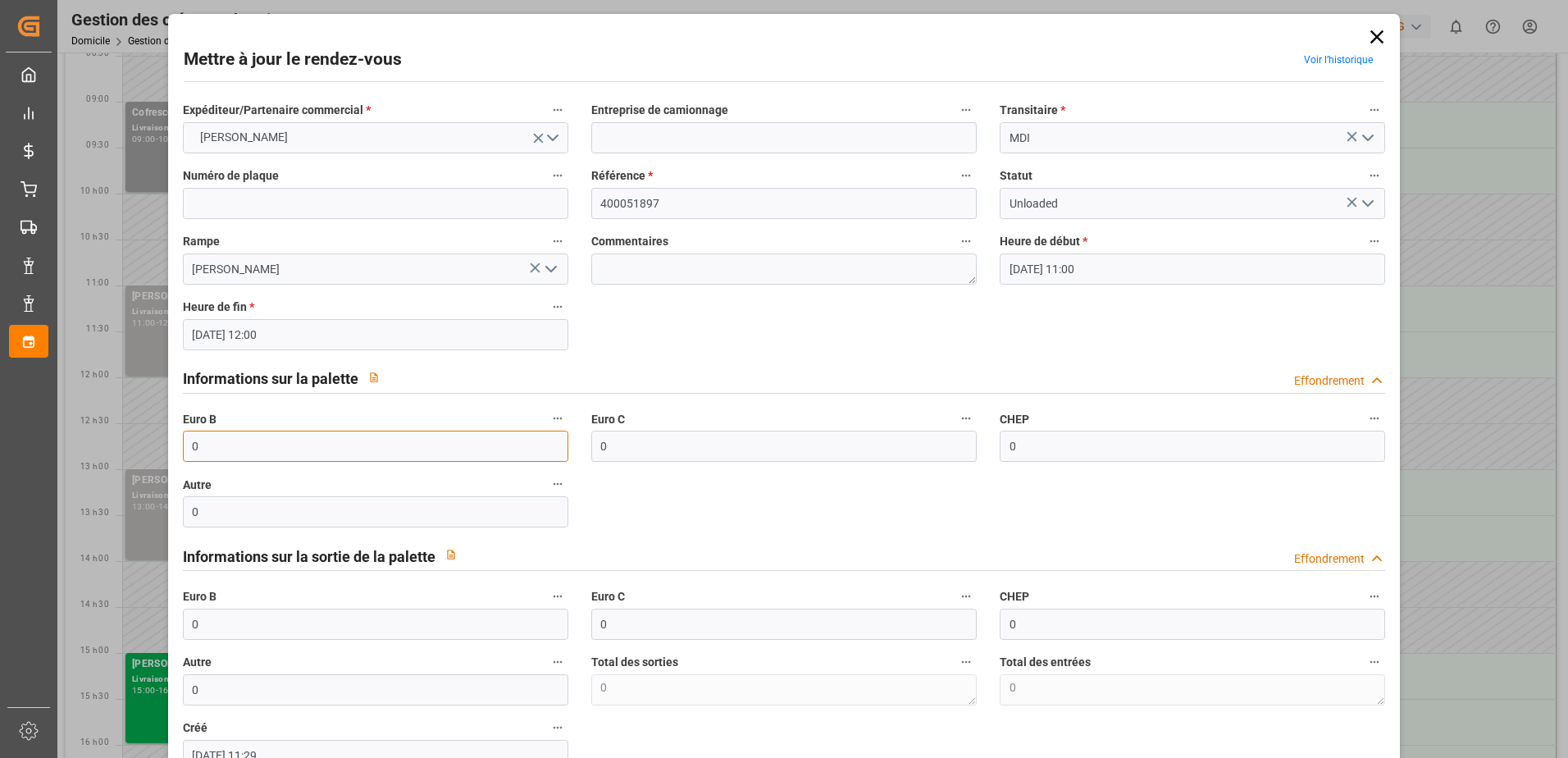
drag, startPoint x: 222, startPoint y: 440, endPoint x: 186, endPoint y: 450, distance: 37.4
click at [186, 450] on input "0" at bounding box center [375, 446] width 385 height 31
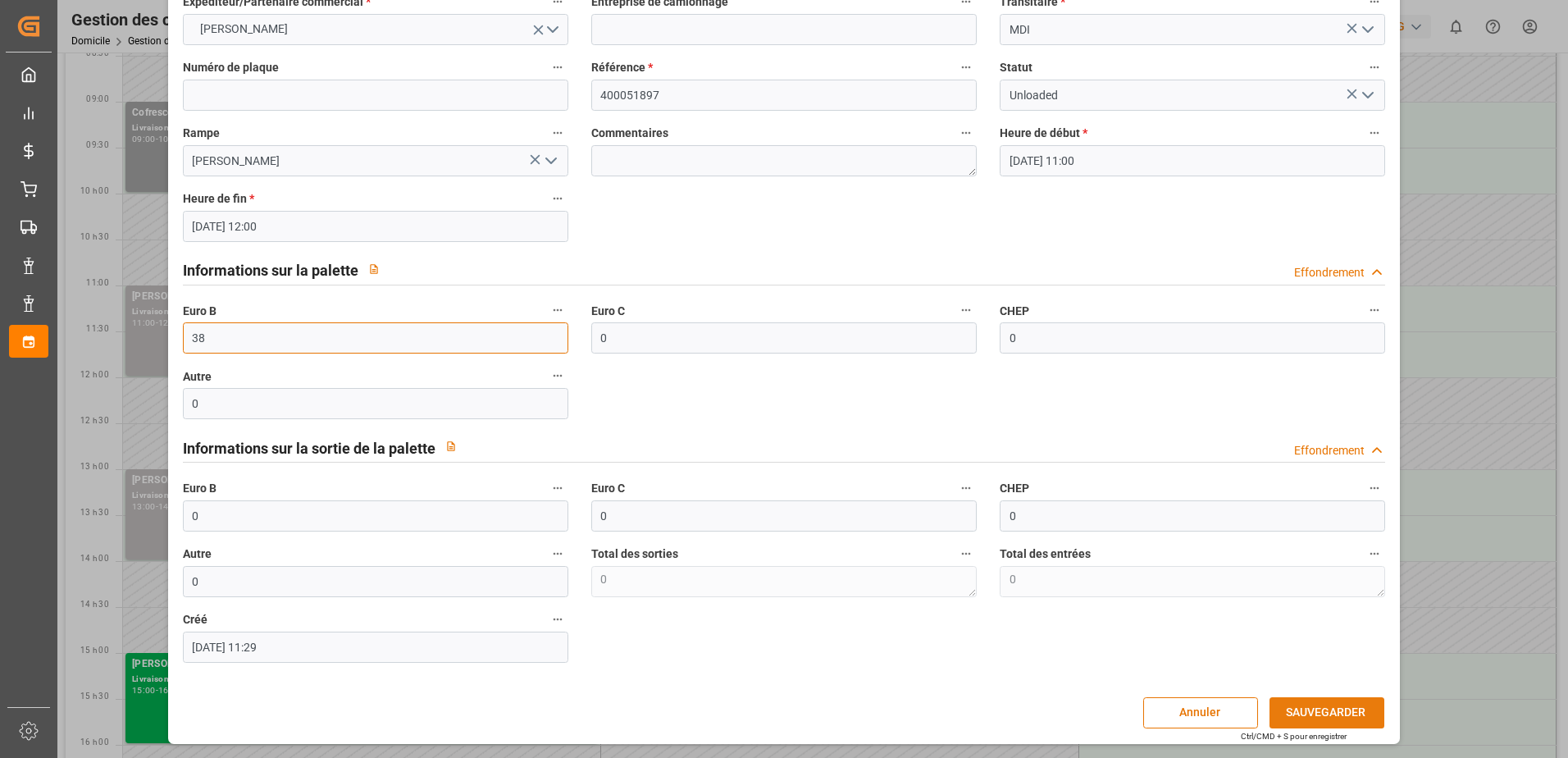
type input "38"
click at [1309, 704] on button "SAUVEGARDER" at bounding box center [1326, 713] width 115 height 31
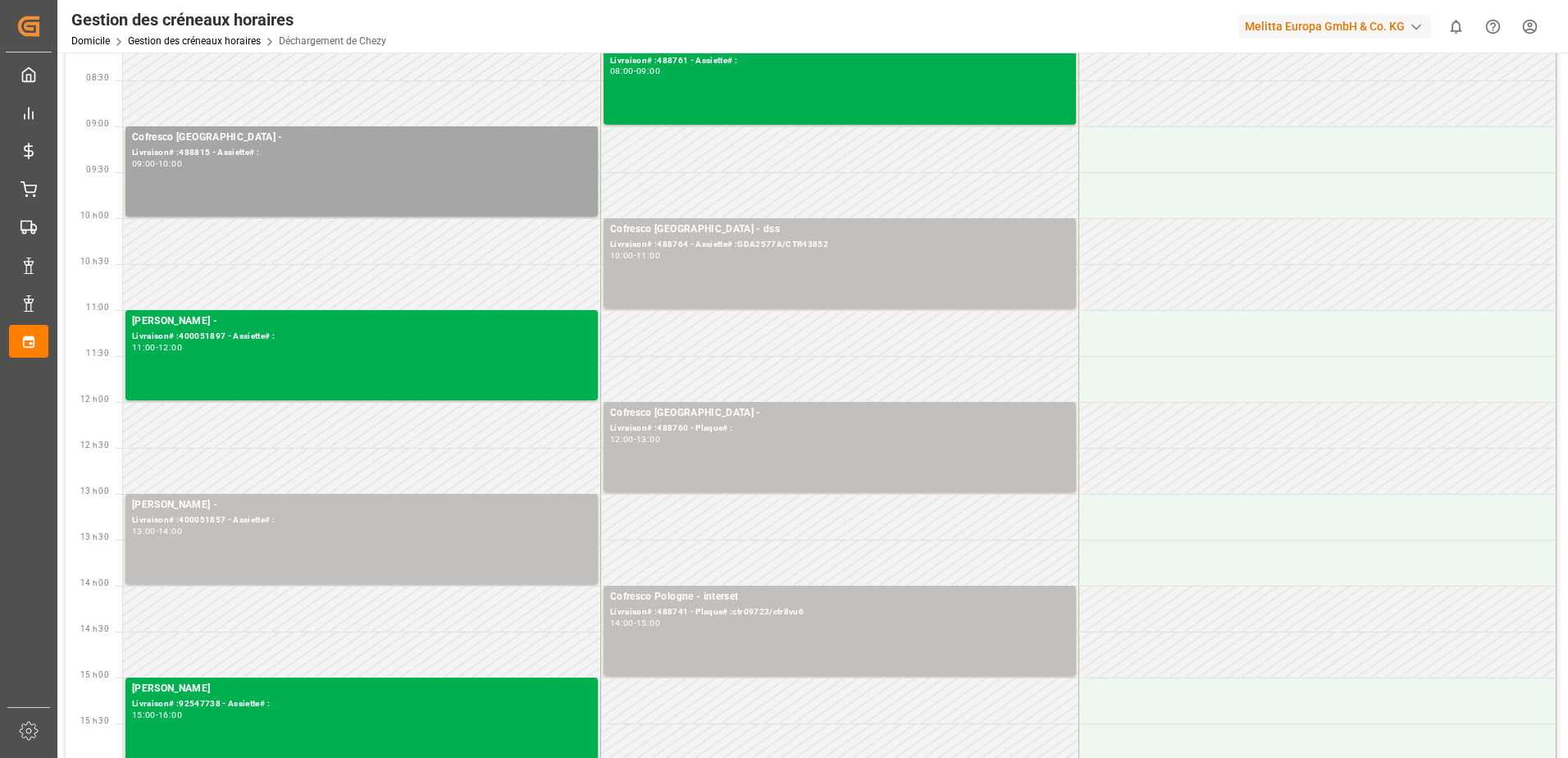
scroll to position [0, 0]
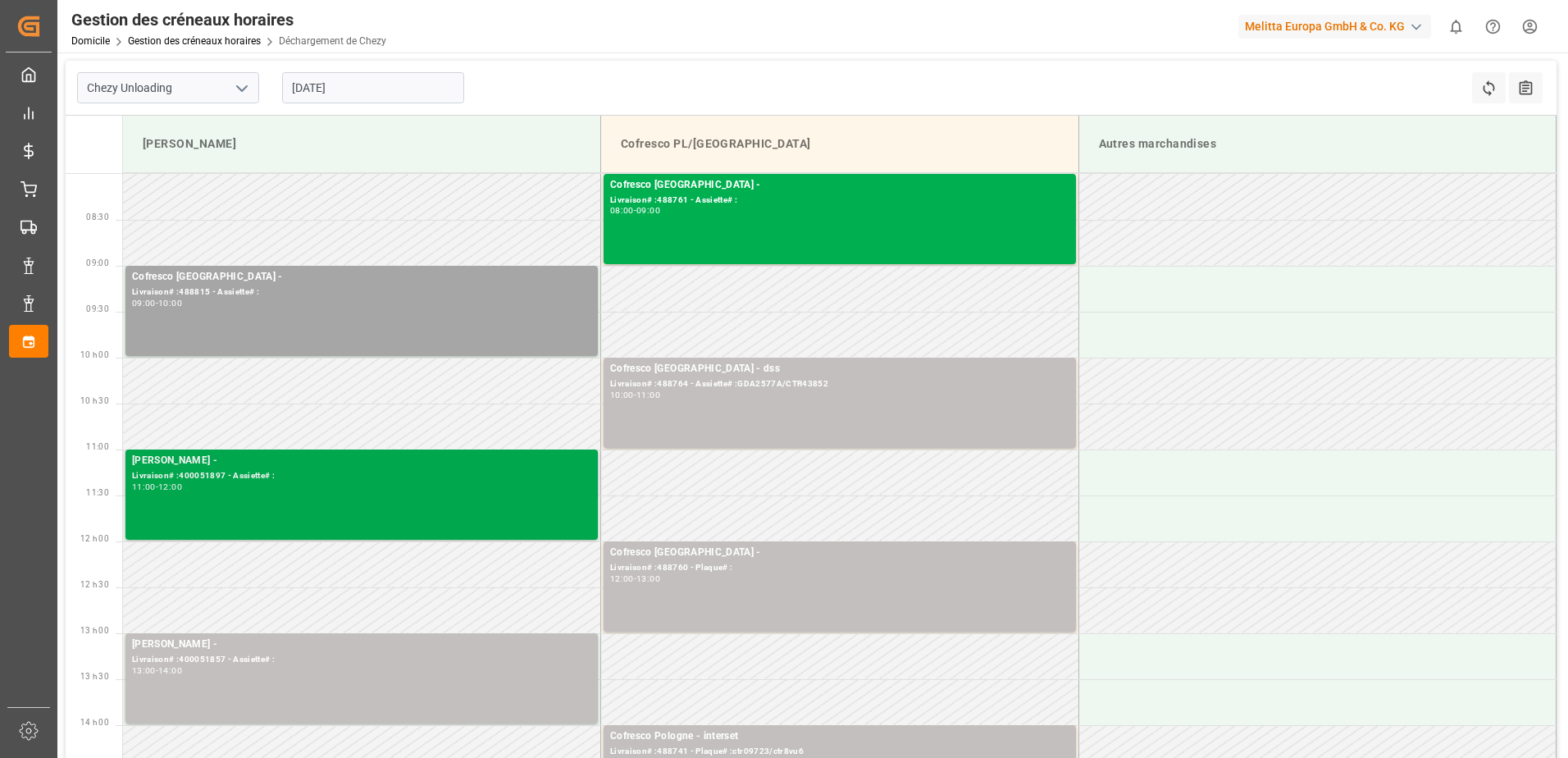
click at [480, 509] on div "[PERSON_NAME] - Livraison# :400051897 - Assiette# : 11:00 - 12:00" at bounding box center [361, 494] width 459 height 83
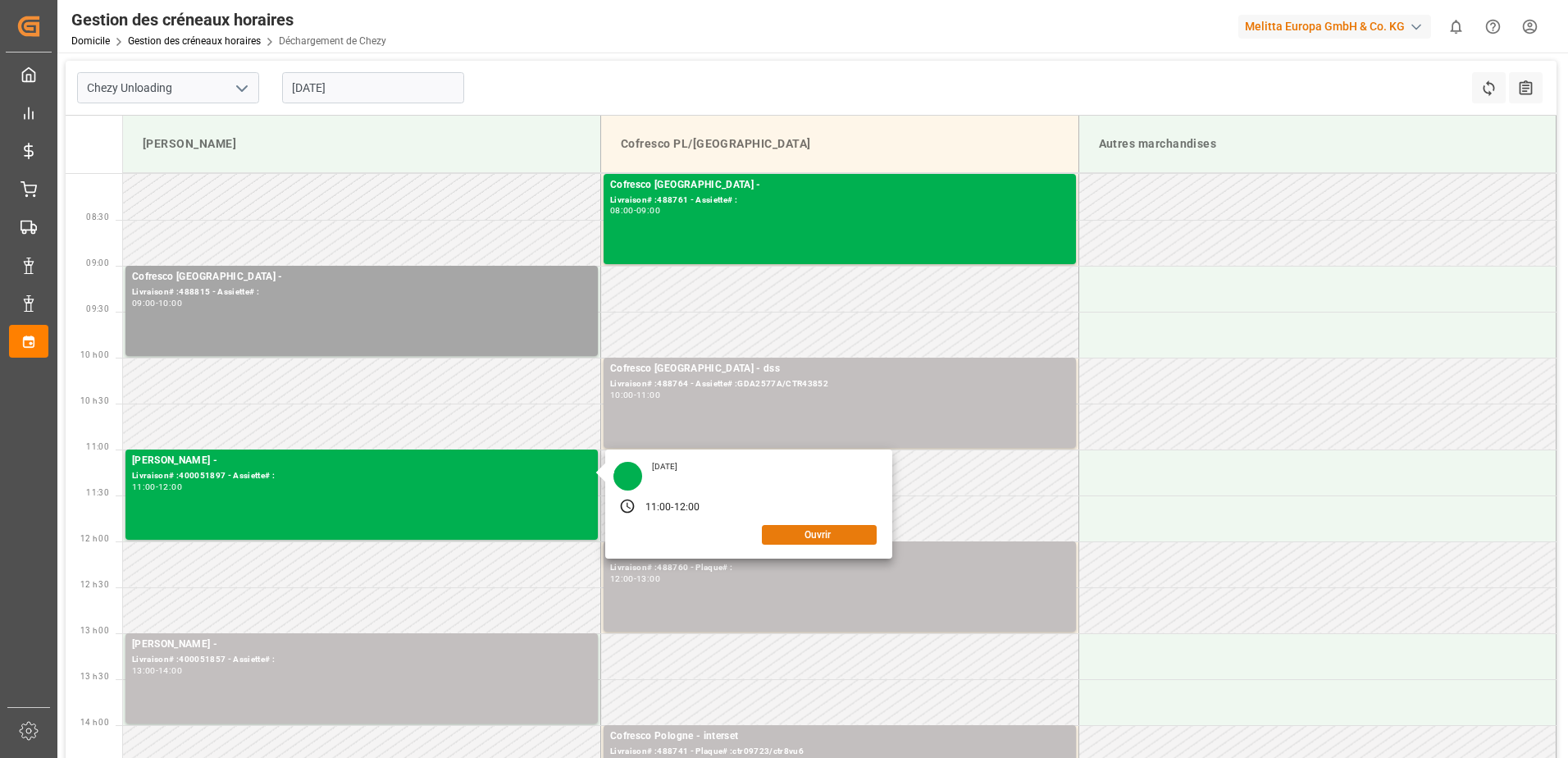
click at [850, 533] on button "Ouvrir" at bounding box center [819, 534] width 115 height 20
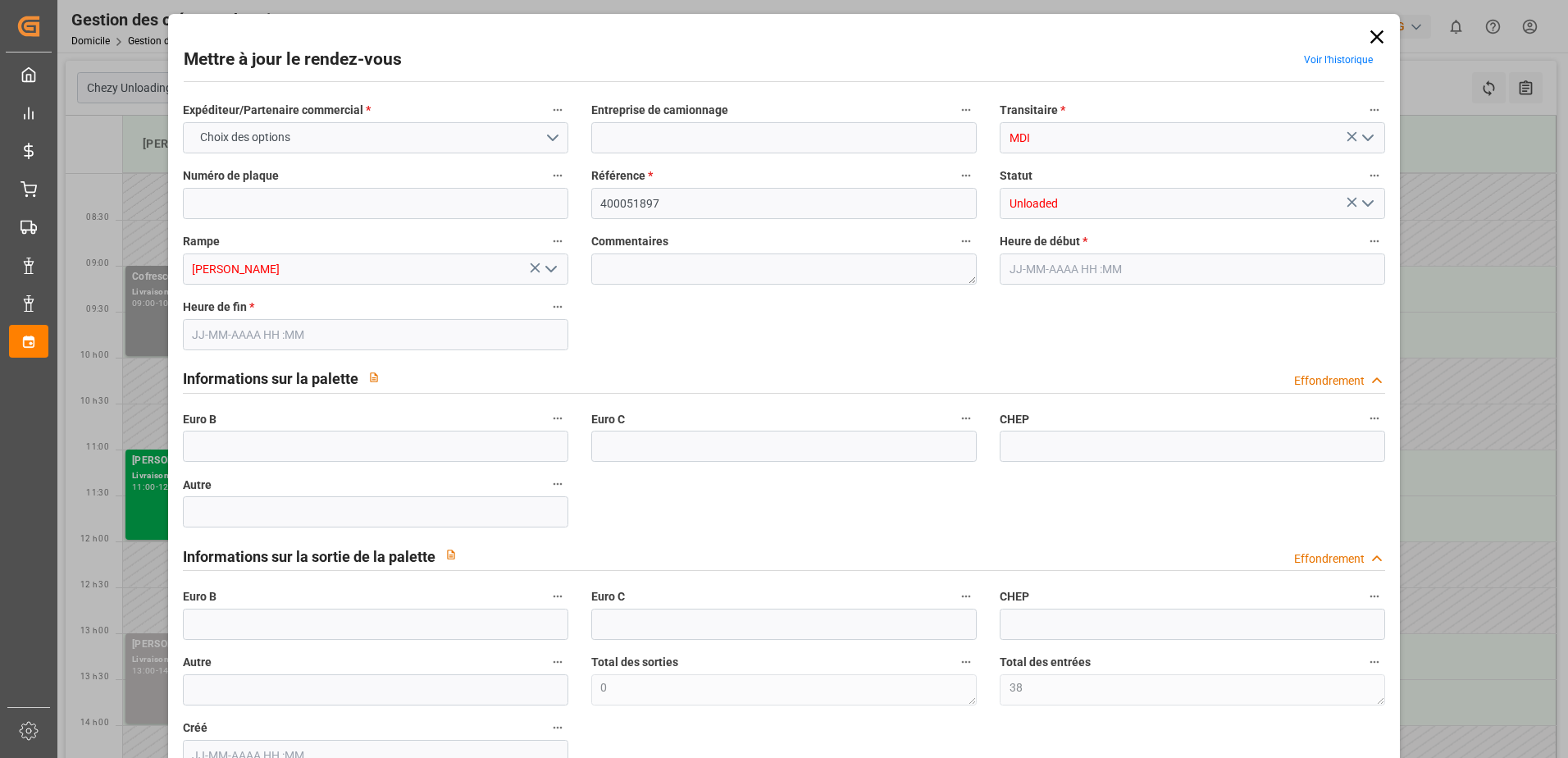
type input "38"
type input "0"
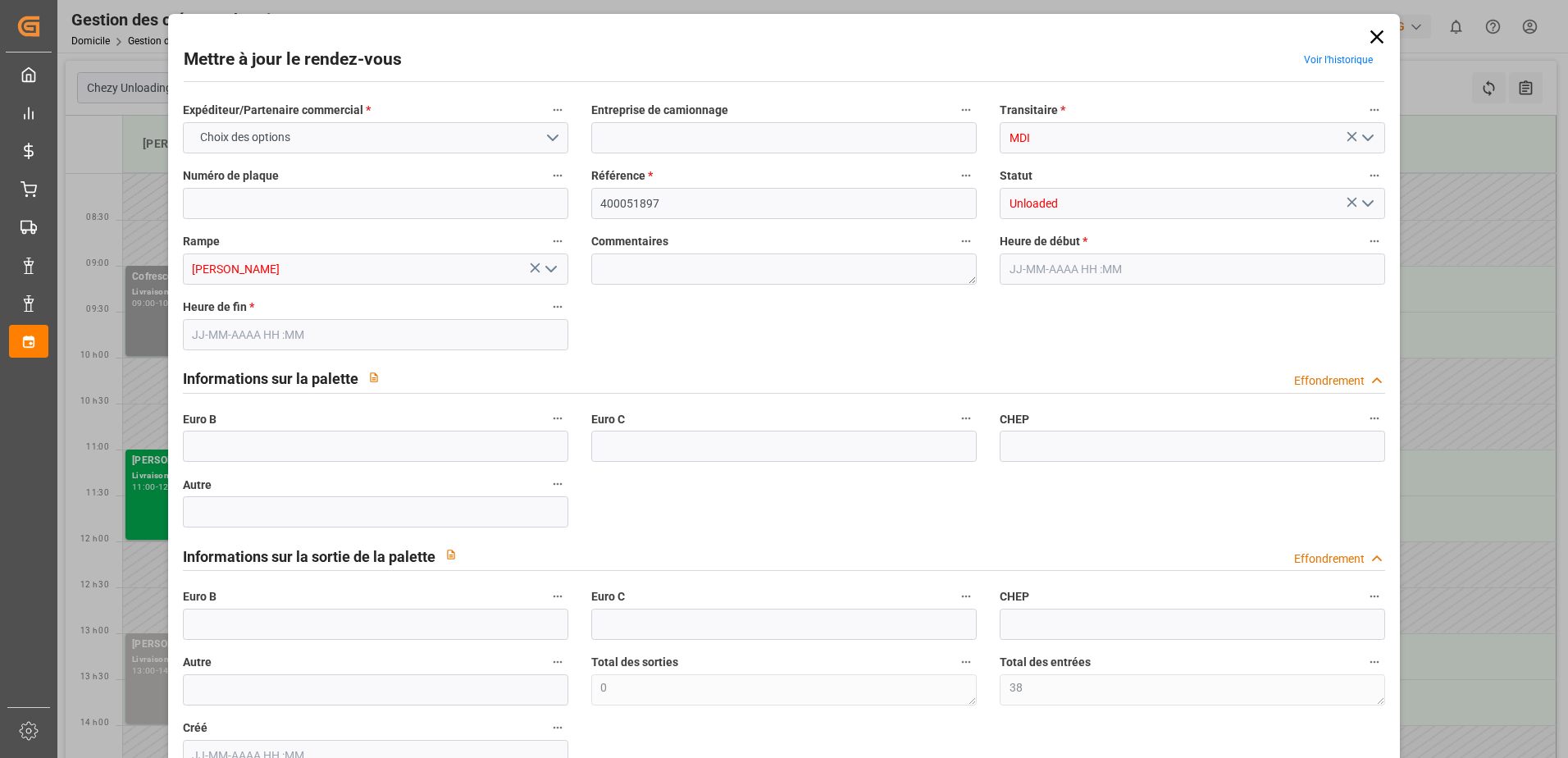
type input "0"
type input "[DATE] 11:00"
type input "[DATE] 12:00"
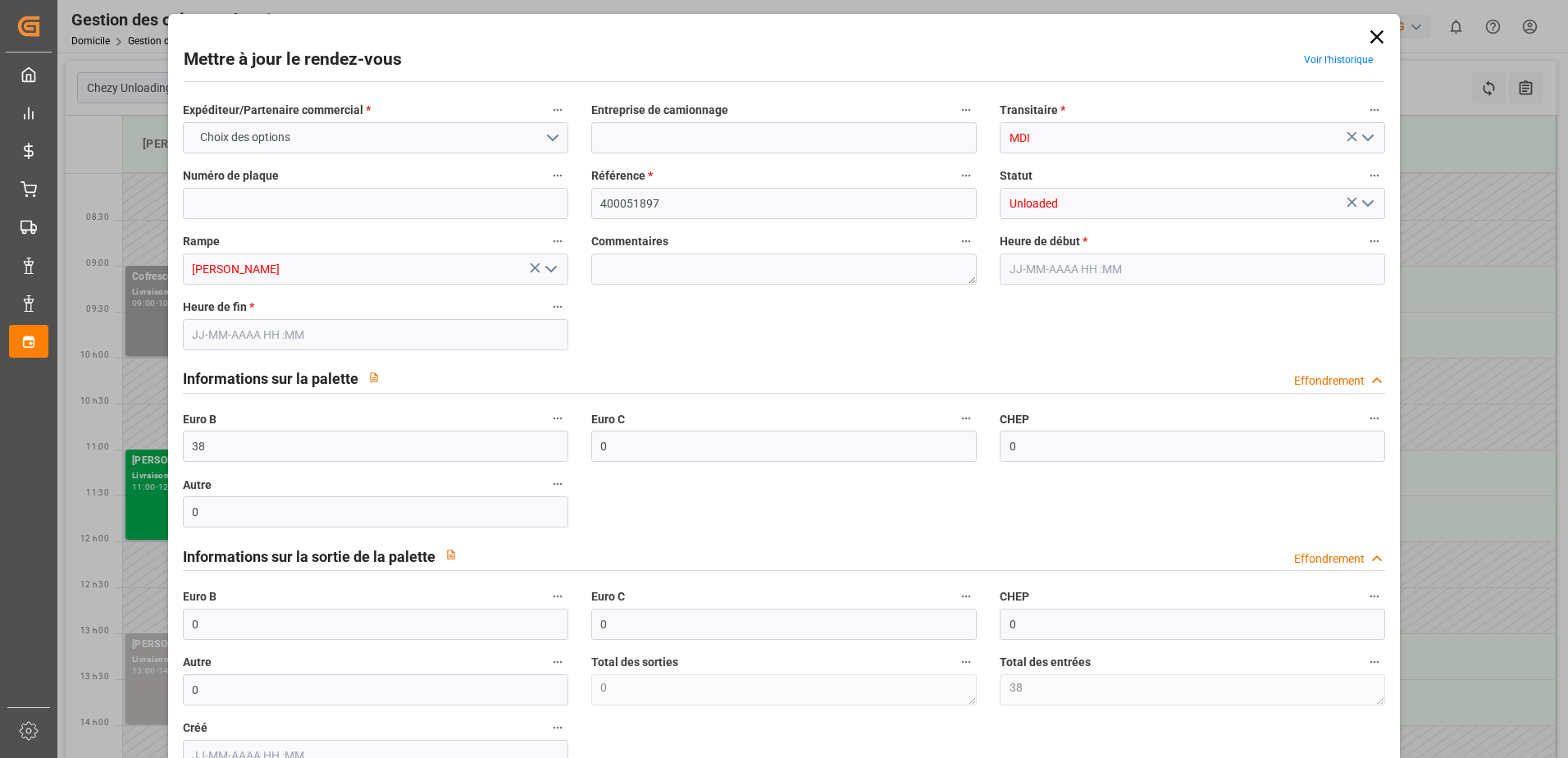
type input "[DATE] 11:29"
click at [1360, 205] on icon "Ouvrir le menu" at bounding box center [1368, 204] width 20 height 20
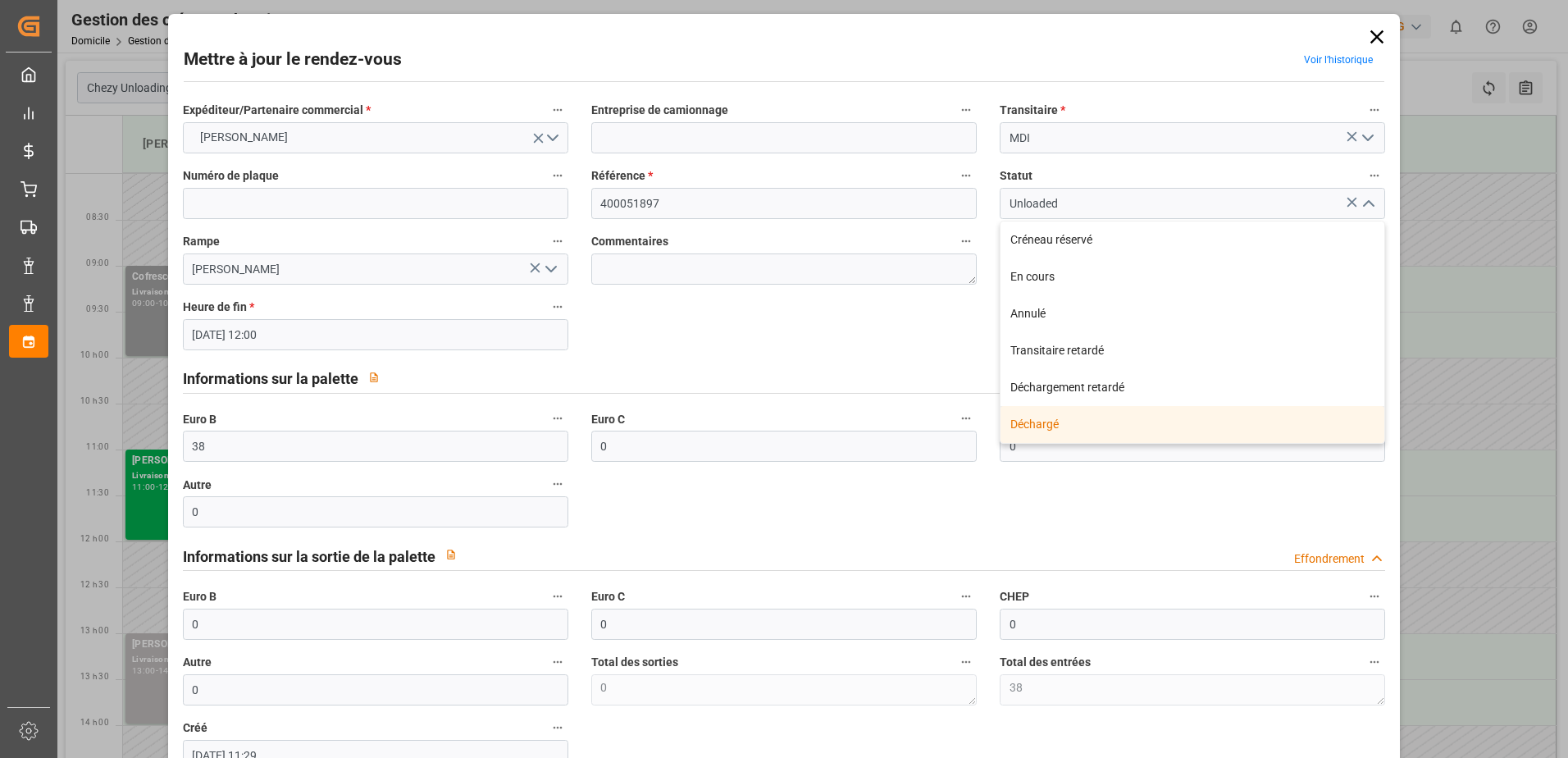
click at [1052, 424] on div "Déchargé" at bounding box center [1192, 424] width 384 height 37
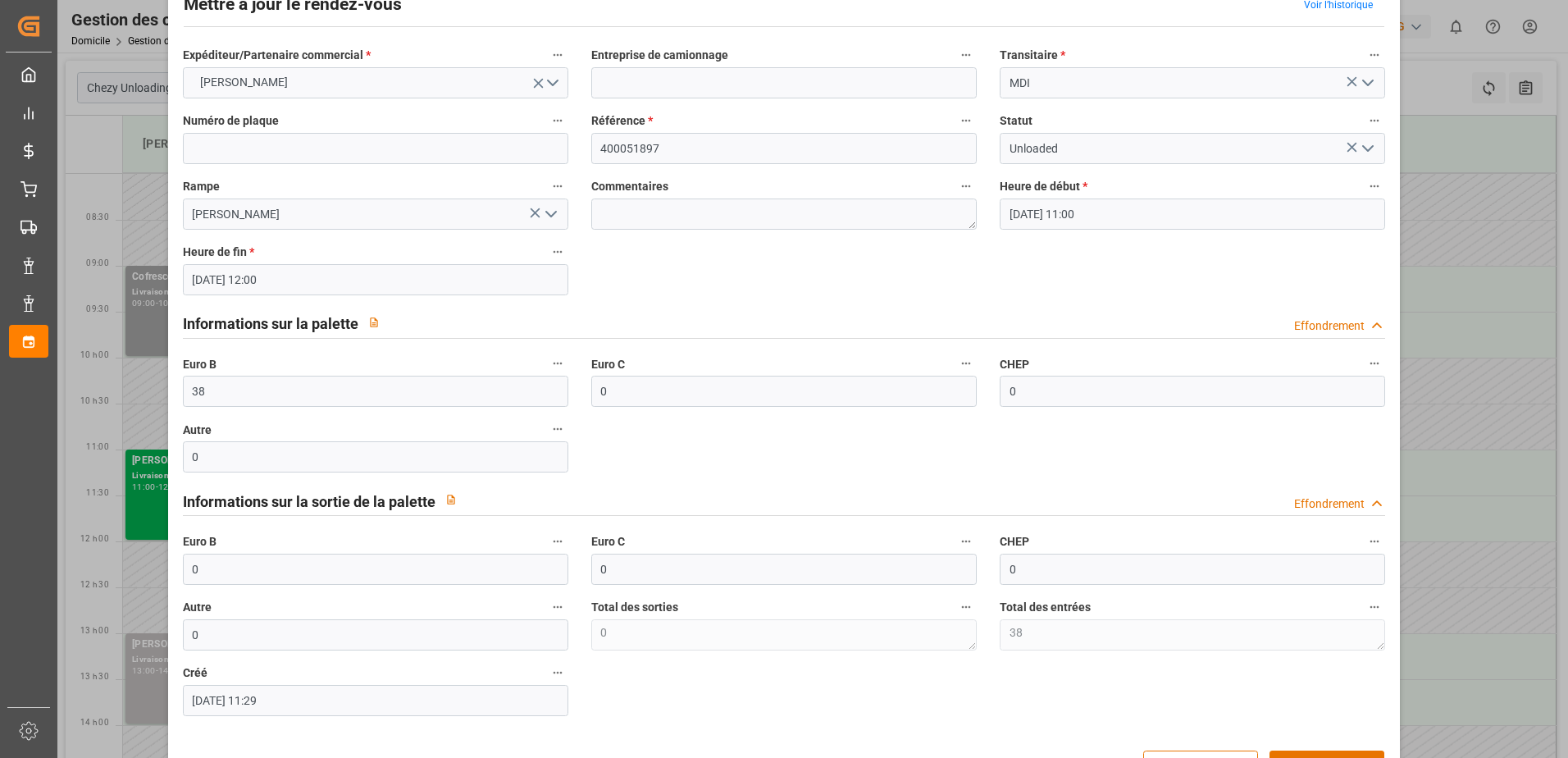
scroll to position [108, 0]
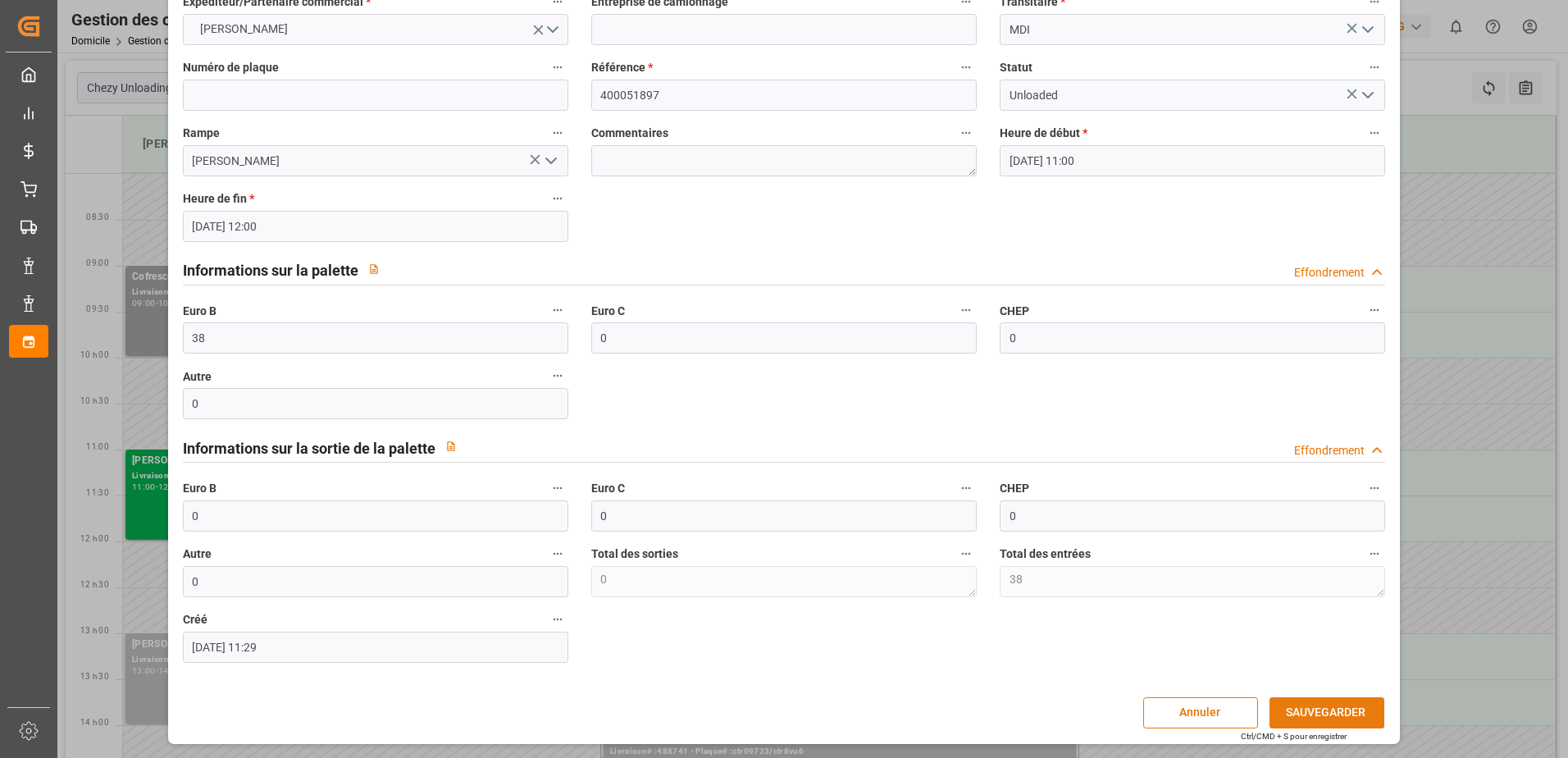
click at [1341, 710] on button "SAUVEGARDER" at bounding box center [1326, 713] width 115 height 31
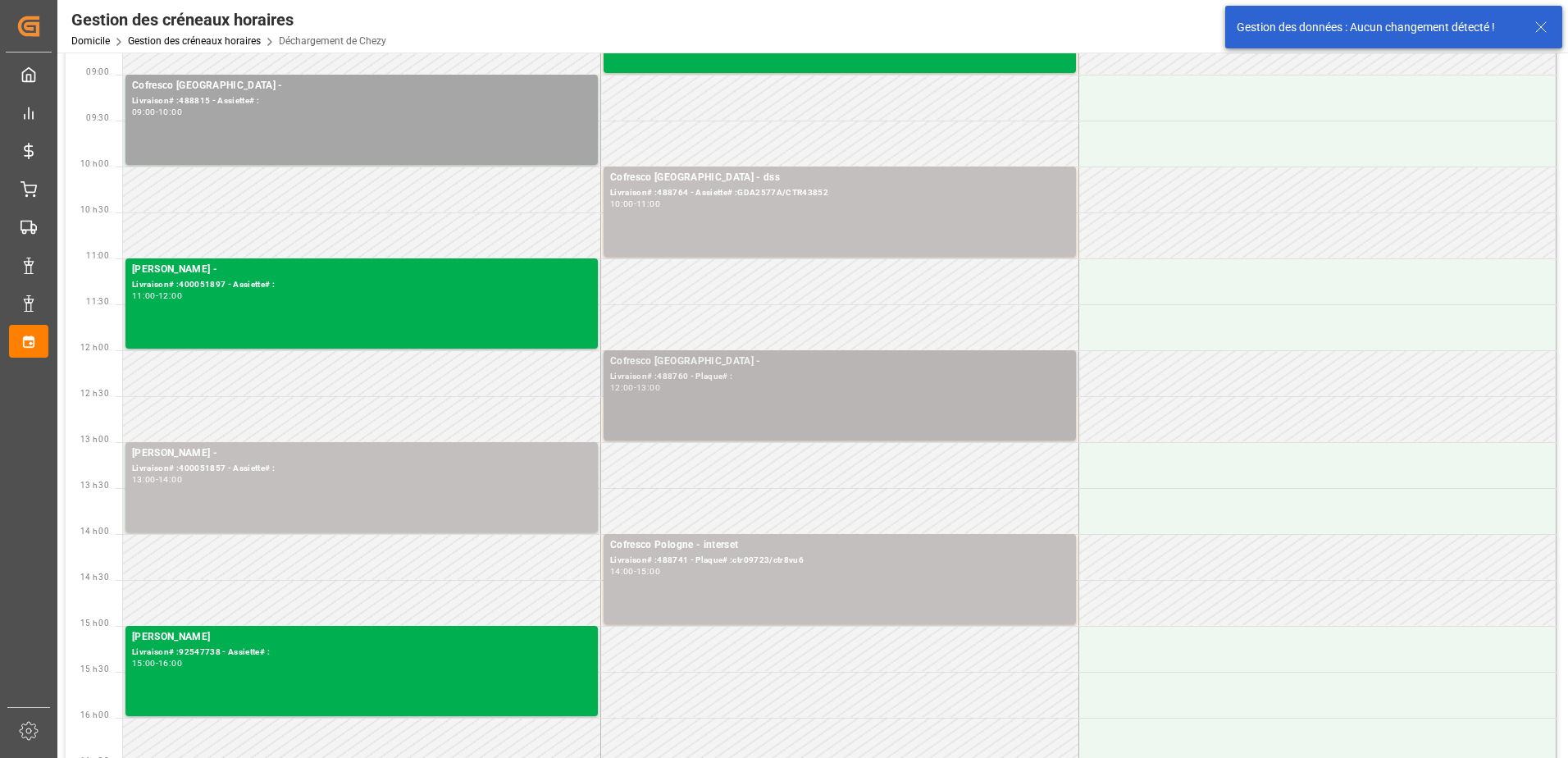
scroll to position [164, 0]
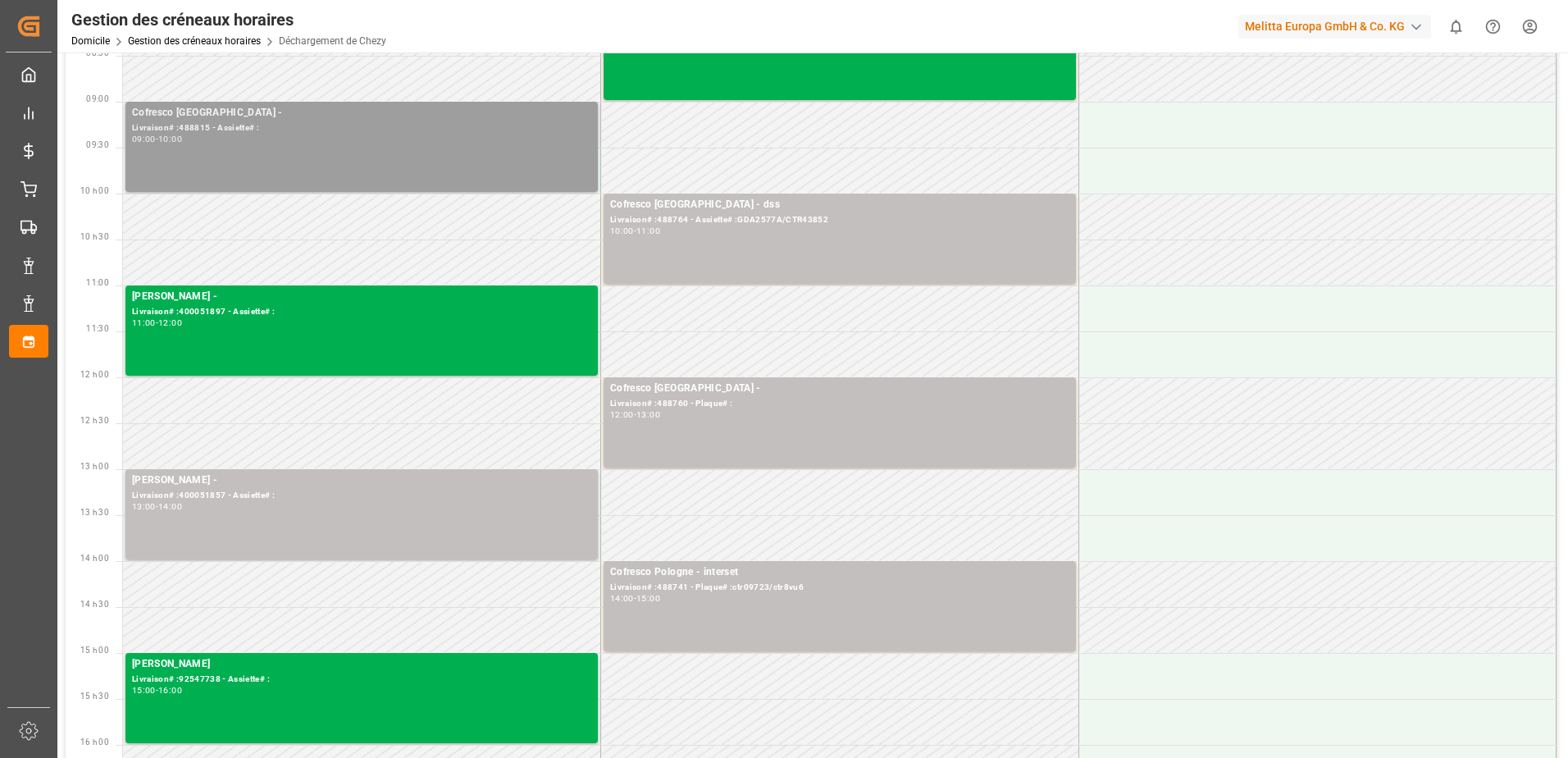
click at [525, 162] on div "Cofresco Pologne - Livraison# :488815 - Assiette# : 09:00 - 10:00" at bounding box center [361, 146] width 459 height 83
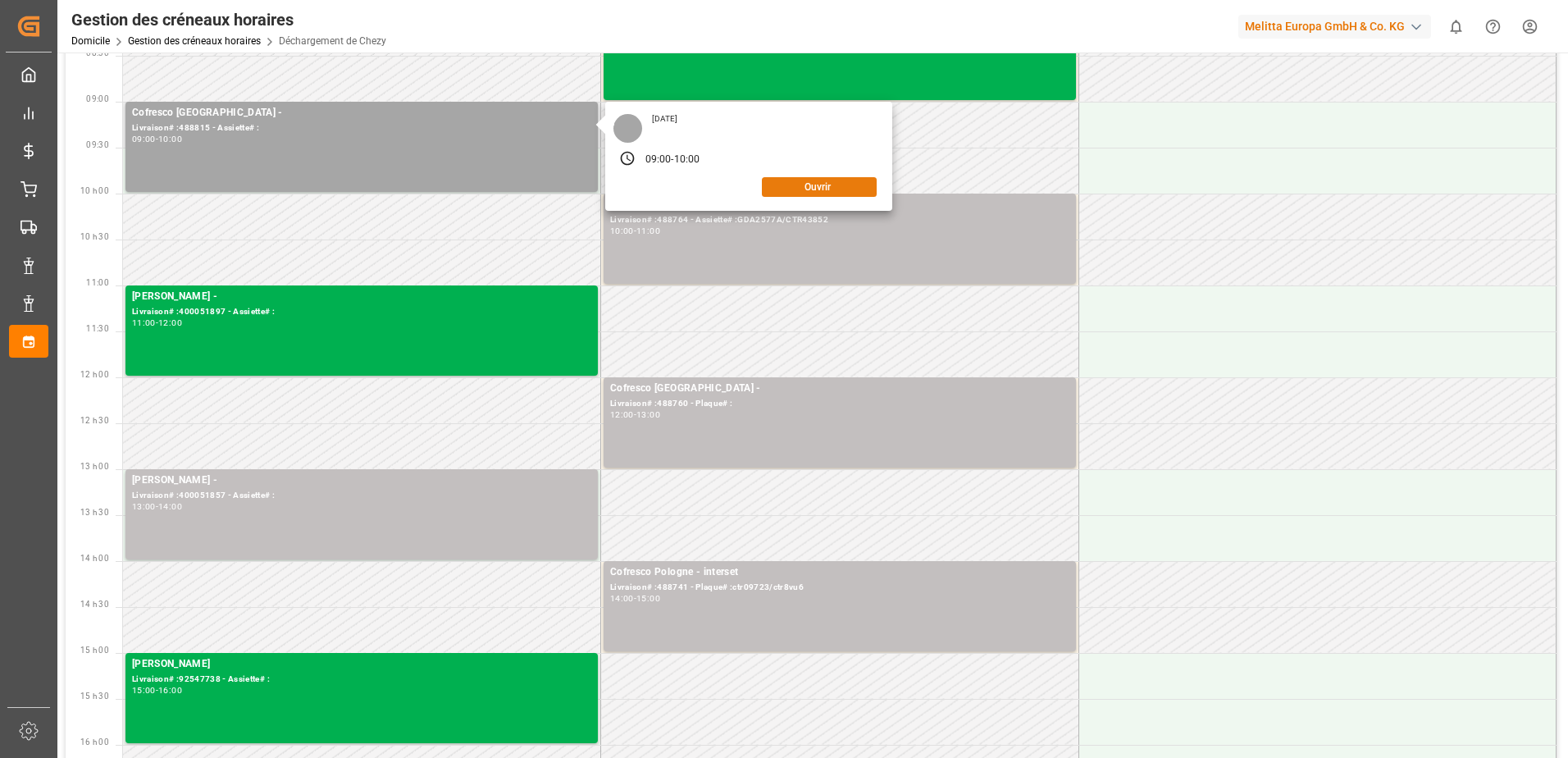
click at [858, 186] on button "Ouvrir" at bounding box center [819, 187] width 115 height 20
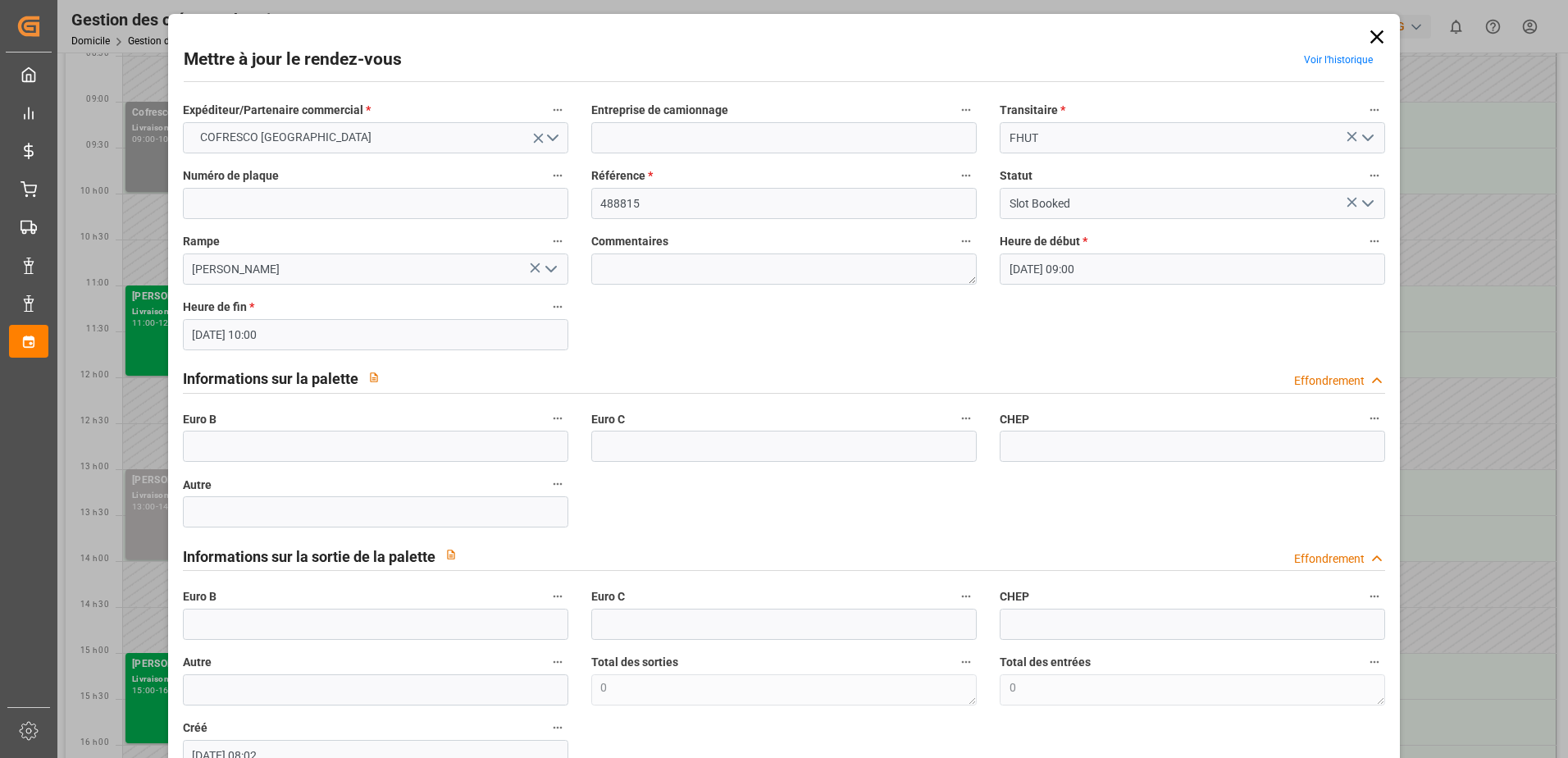
click at [1375, 36] on icon at bounding box center [1377, 37] width 23 height 23
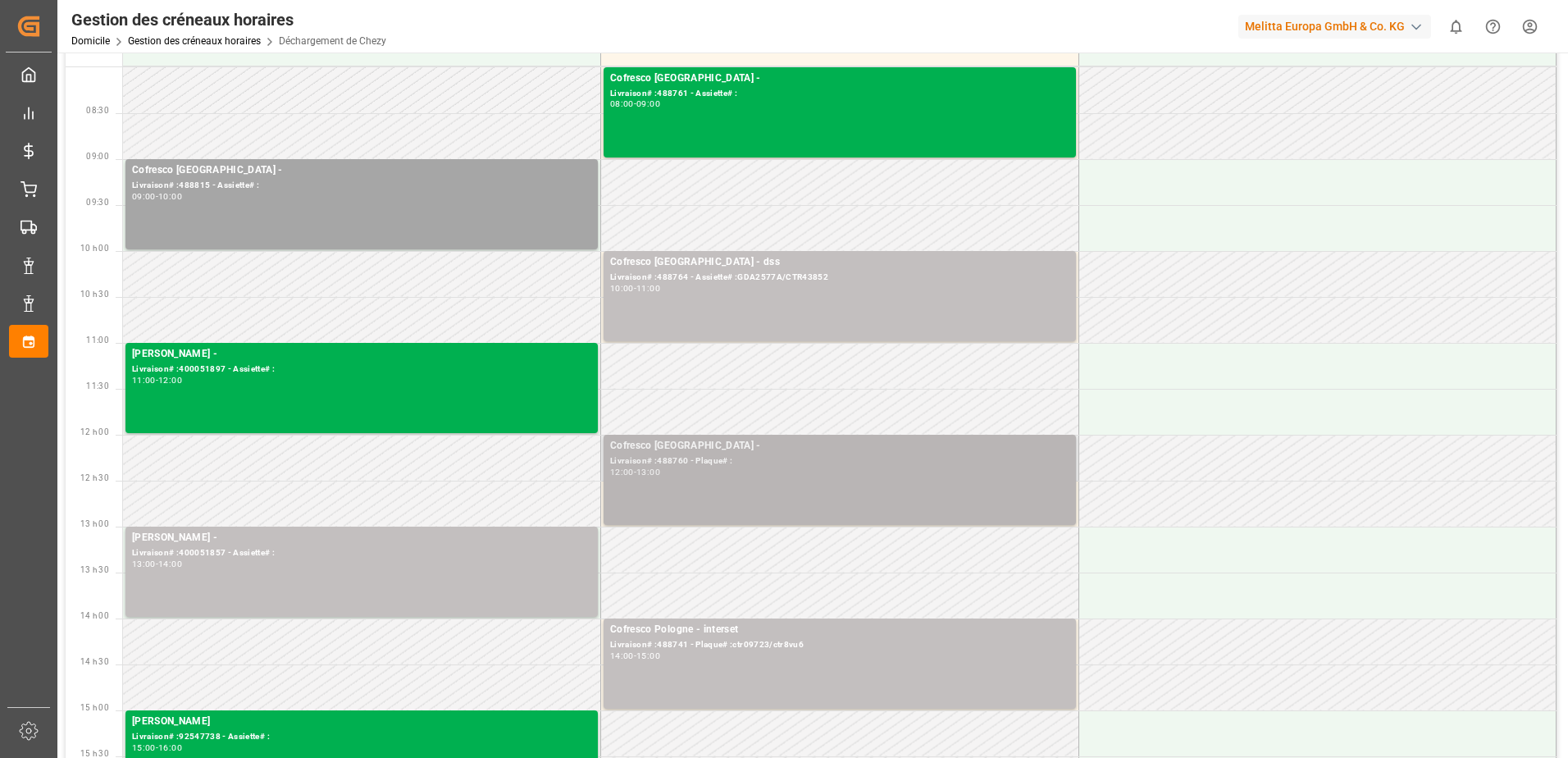
scroll to position [82, 0]
